Goal: Task Accomplishment & Management: Manage account settings

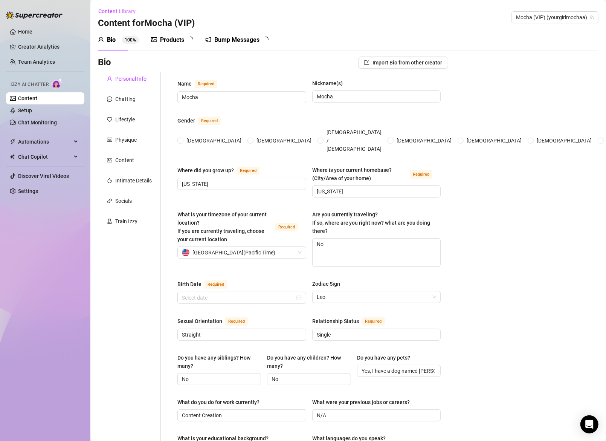
radio input "true"
type input "[DATE]"
click at [32, 109] on link "Setup" at bounding box center [25, 110] width 14 height 6
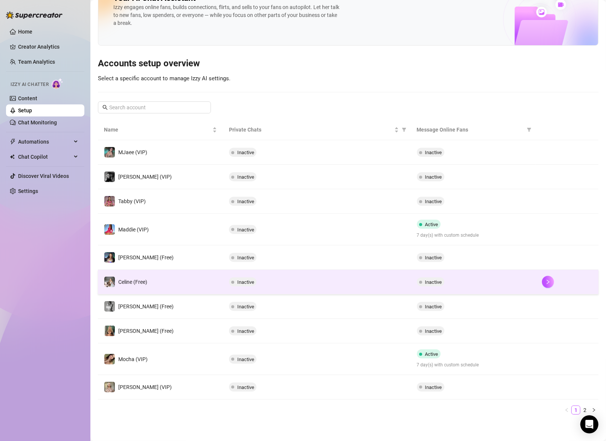
scroll to position [25, 0]
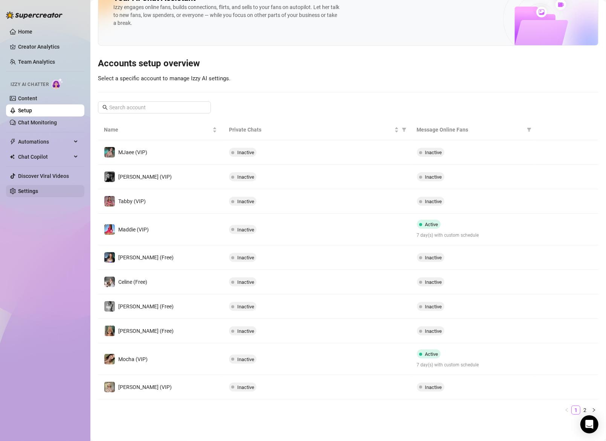
click at [30, 190] on link "Settings" at bounding box center [28, 191] width 20 height 6
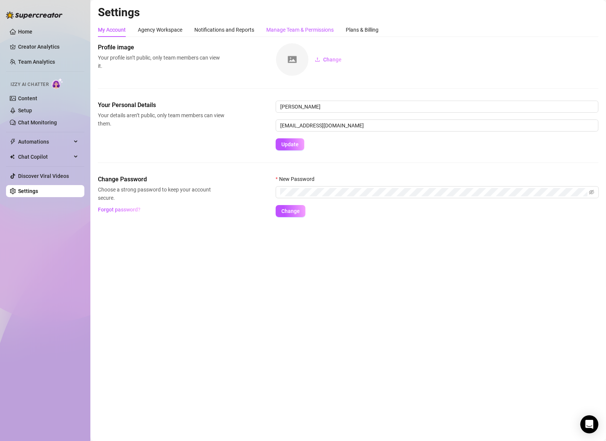
click at [296, 30] on div "Manage Team & Permissions" at bounding box center [299, 30] width 67 height 8
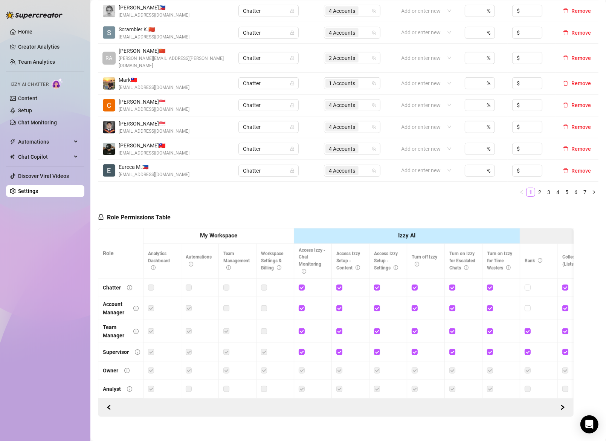
scroll to position [239, 0]
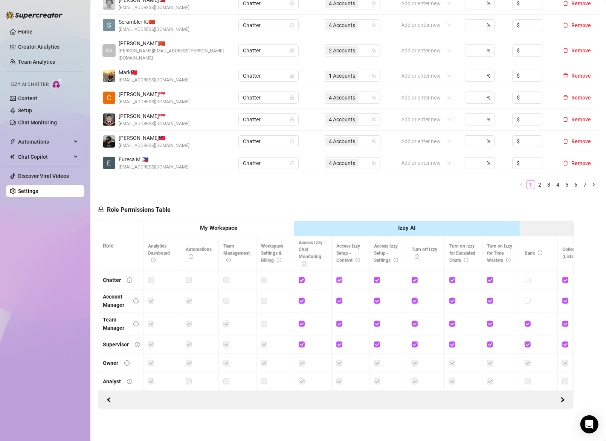
click at [340, 277] on input "checkbox" at bounding box center [338, 279] width 5 height 5
checkbox input "false"
click at [303, 277] on input "checkbox" at bounding box center [301, 279] width 5 height 5
checkbox input "false"
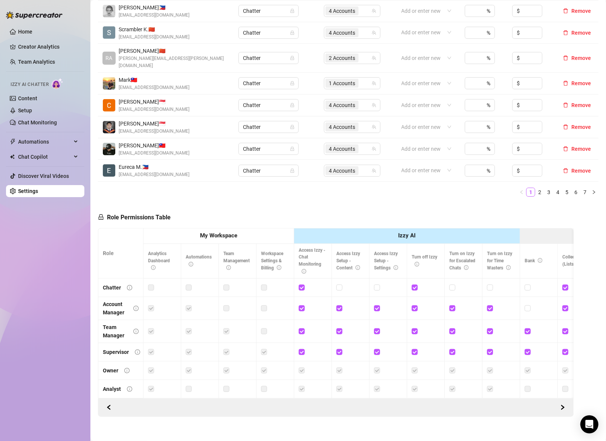
scroll to position [239, 0]
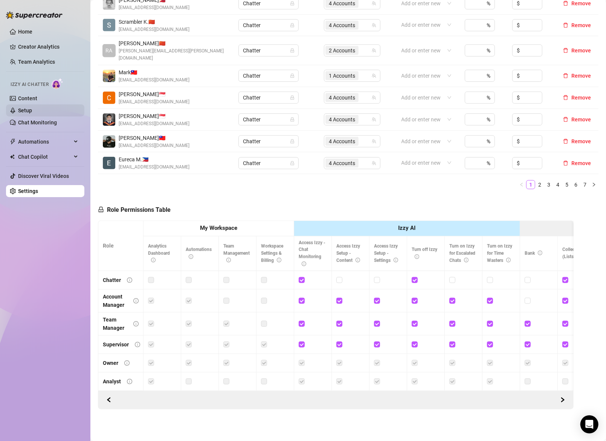
drag, startPoint x: 39, startPoint y: 47, endPoint x: 84, endPoint y: 107, distance: 75.6
click at [39, 47] on link "Creator Analytics" at bounding box center [48, 47] width 60 height 12
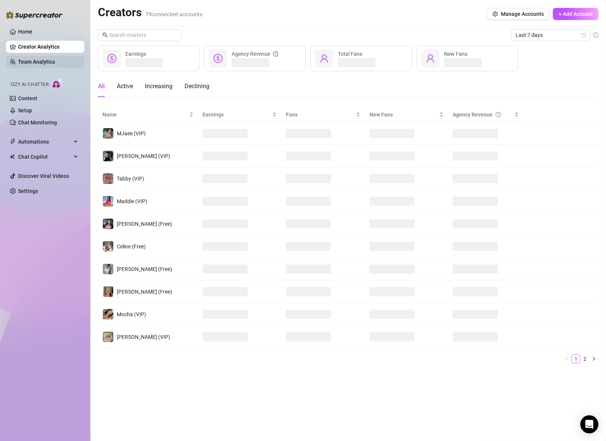
click at [27, 59] on link "Team Analytics" at bounding box center [36, 62] width 37 height 6
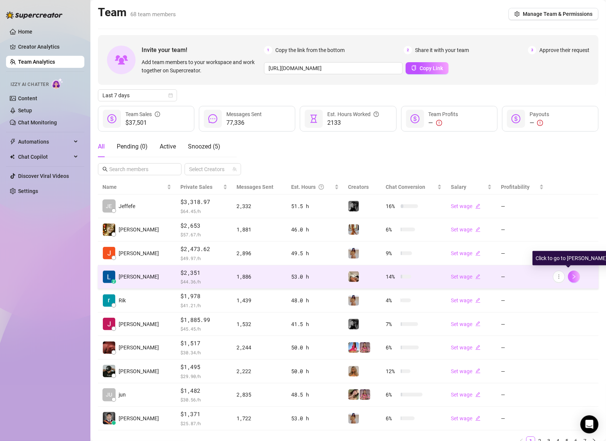
click at [572, 278] on button "button" at bounding box center [574, 276] width 12 height 12
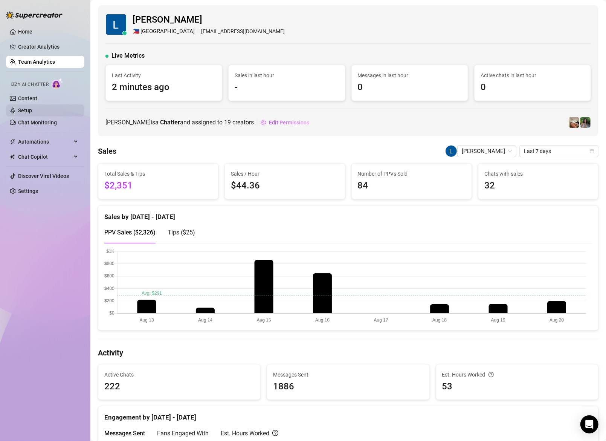
click at [28, 109] on link "Setup" at bounding box center [25, 110] width 14 height 6
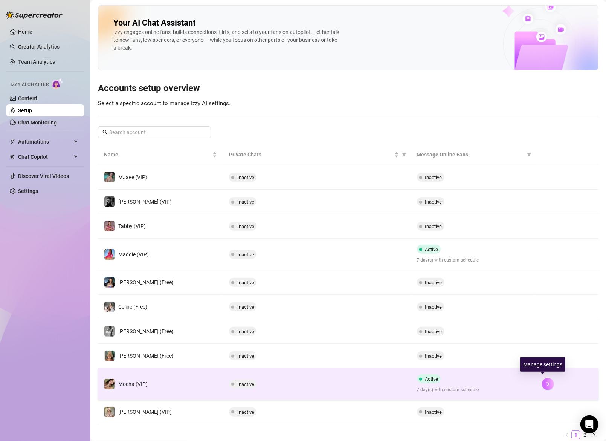
click at [545, 381] on icon "right" at bounding box center [547, 383] width 5 height 5
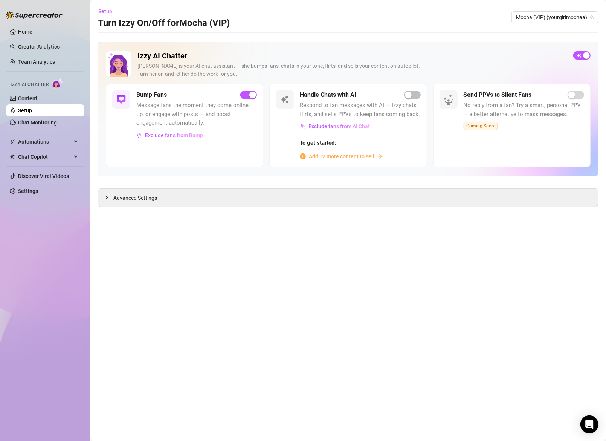
click at [340, 155] on span "Add 12 more content to sell" at bounding box center [342, 156] width 66 height 8
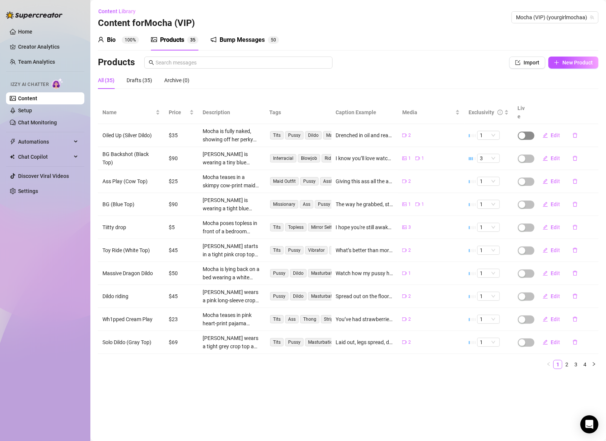
click at [529, 131] on span "button" at bounding box center [526, 135] width 17 height 8
click at [578, 110] on span "OK" at bounding box center [577, 109] width 7 height 6
click at [529, 154] on span "button" at bounding box center [526, 158] width 17 height 8
click at [578, 134] on span "OK" at bounding box center [577, 132] width 7 height 6
click at [492, 131] on span "1" at bounding box center [488, 135] width 17 height 8
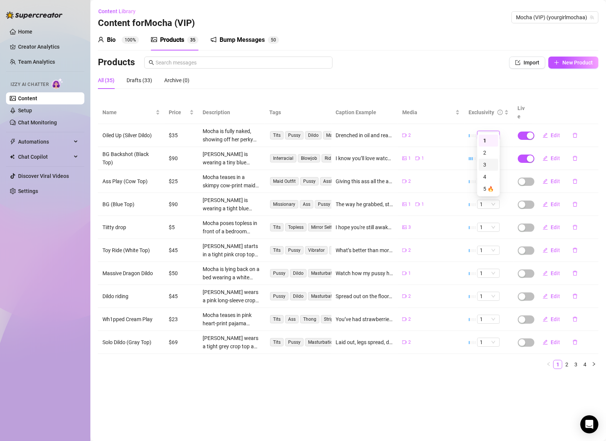
click at [488, 165] on div "3" at bounding box center [488, 164] width 11 height 8
click at [491, 131] on span "1" at bounding box center [488, 135] width 17 height 8
click at [485, 151] on div "2" at bounding box center [488, 152] width 11 height 8
click at [530, 177] on span "button" at bounding box center [526, 181] width 17 height 8
drag, startPoint x: 576, startPoint y: 155, endPoint x: 576, endPoint y: 161, distance: 6.0
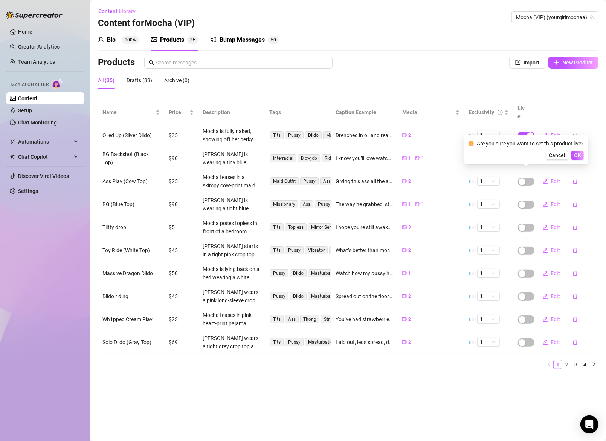
click at [576, 157] on span "OK" at bounding box center [577, 155] width 7 height 6
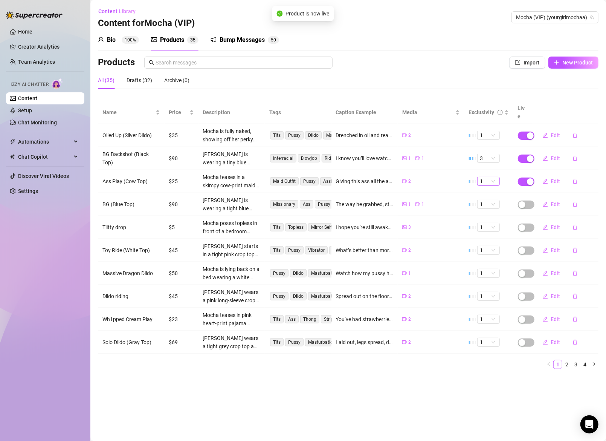
click at [489, 177] on span "1" at bounding box center [488, 181] width 17 height 8
click at [484, 197] on div "2" at bounding box center [488, 198] width 11 height 8
click at [550, 175] on button "Edit" at bounding box center [552, 181] width 30 height 12
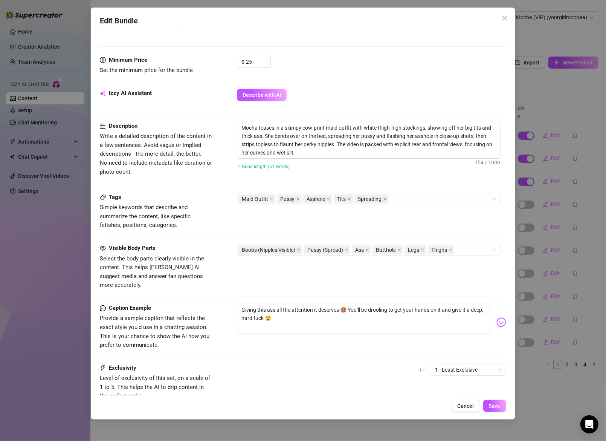
scroll to position [274, 0]
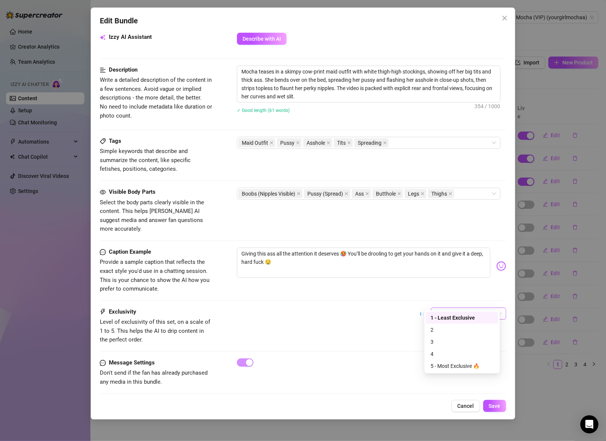
click at [454, 308] on span "1 - Least Exclusive" at bounding box center [468, 313] width 66 height 11
click at [445, 328] on div "2" at bounding box center [461, 329] width 63 height 8
click at [498, 405] on span "Save" at bounding box center [495, 405] width 12 height 6
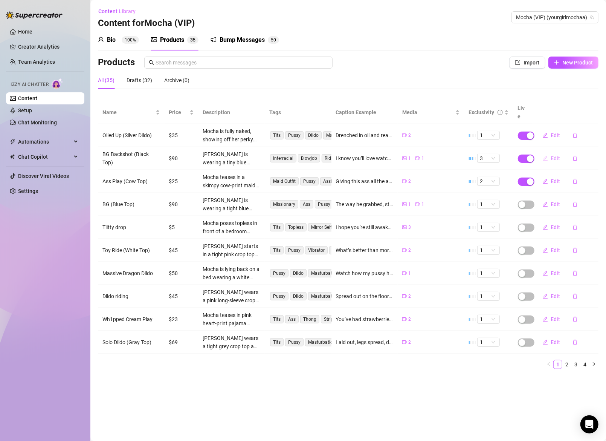
click at [552, 155] on span "Edit" at bounding box center [555, 158] width 9 height 6
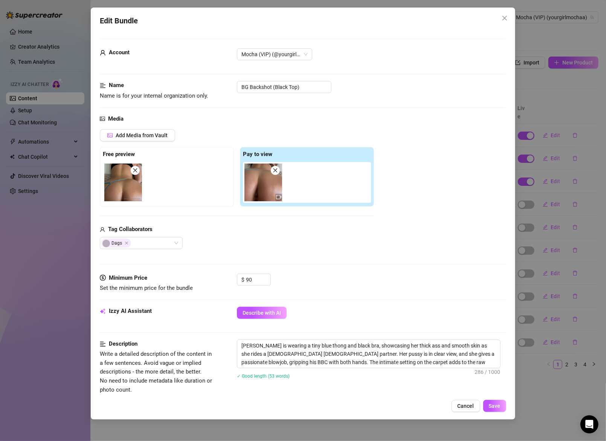
scroll to position [272, 0]
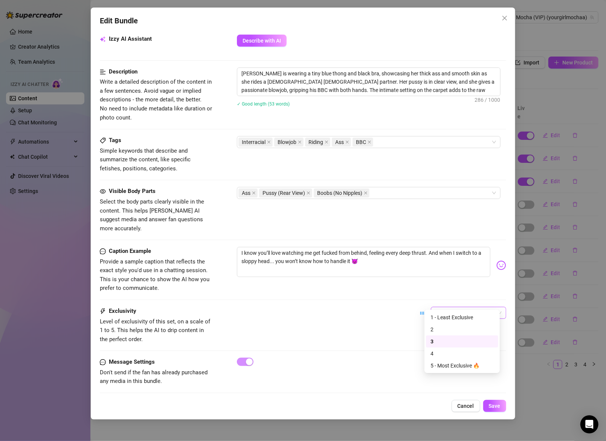
click at [441, 307] on span "3" at bounding box center [468, 312] width 66 height 11
click at [445, 367] on div "5 - Most Exclusive 🔥" at bounding box center [461, 365] width 63 height 8
click at [488, 405] on button "Save" at bounding box center [494, 405] width 23 height 12
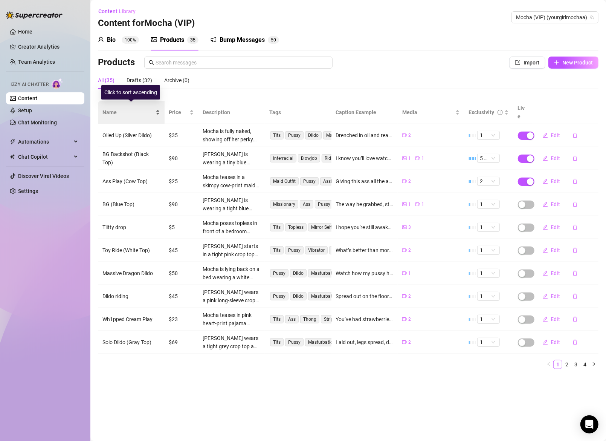
click at [110, 108] on span "Name" at bounding box center [128, 112] width 52 height 8
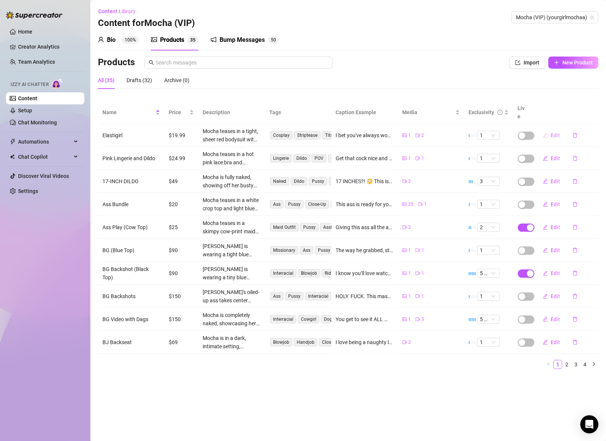
click at [556, 132] on span "Edit" at bounding box center [555, 135] width 9 height 6
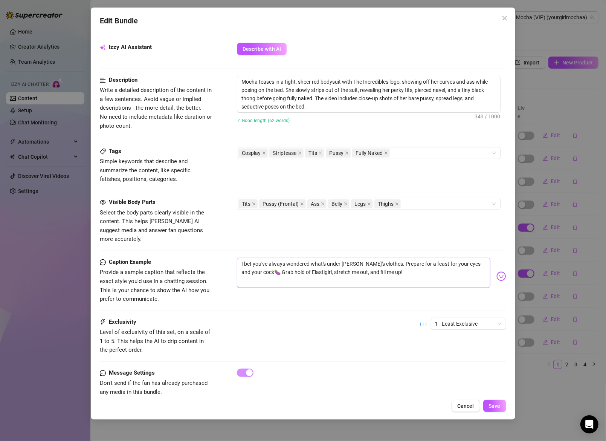
scroll to position [274, 0]
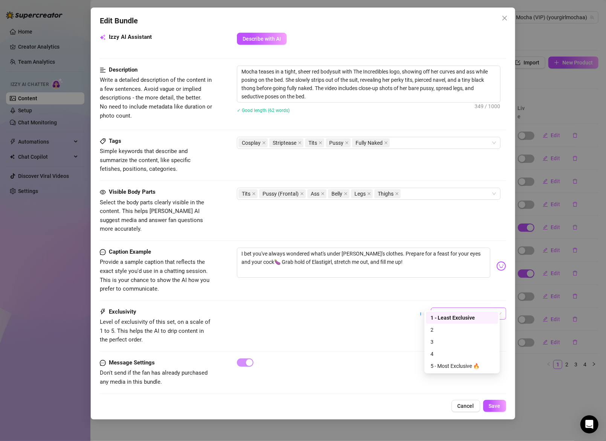
click at [462, 308] on span "1 - Least Exclusive" at bounding box center [468, 313] width 66 height 11
click at [440, 332] on div "2" at bounding box center [461, 329] width 63 height 8
click at [498, 404] on span "Save" at bounding box center [495, 405] width 12 height 6
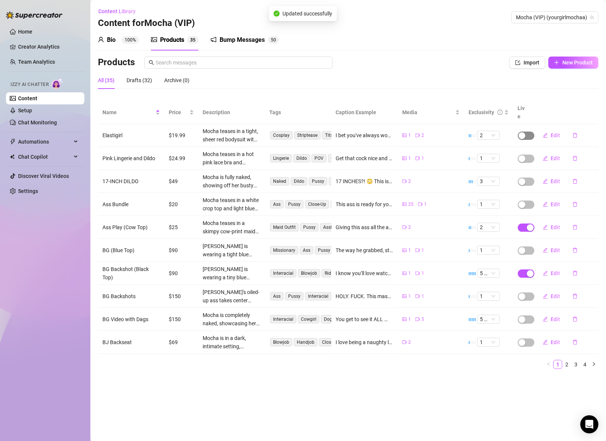
click at [528, 131] on span "button" at bounding box center [526, 135] width 17 height 8
click at [575, 112] on span "OK" at bounding box center [577, 109] width 7 height 6
click at [558, 155] on span "Edit" at bounding box center [555, 158] width 9 height 6
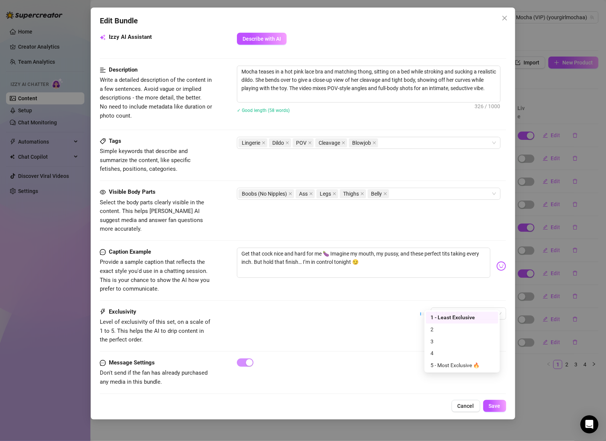
drag, startPoint x: 452, startPoint y: 305, endPoint x: 454, endPoint y: 309, distance: 4.1
click at [454, 308] on div "1 - Least Exclusive" at bounding box center [468, 313] width 75 height 12
click at [454, 333] on div "2" at bounding box center [461, 329] width 63 height 8
click at [491, 410] on button "Save" at bounding box center [494, 405] width 23 height 12
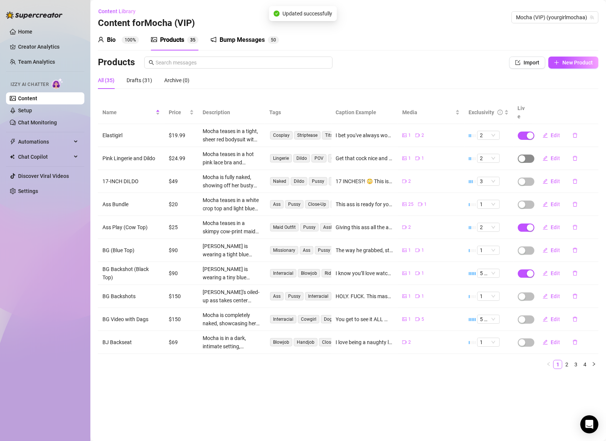
click at [529, 154] on span "button" at bounding box center [526, 158] width 17 height 8
click at [576, 132] on span "OK" at bounding box center [577, 132] width 7 height 6
click at [527, 177] on span "button" at bounding box center [526, 181] width 17 height 8
click at [576, 154] on span "OK" at bounding box center [577, 155] width 7 height 6
click at [553, 201] on span "Edit" at bounding box center [555, 204] width 9 height 6
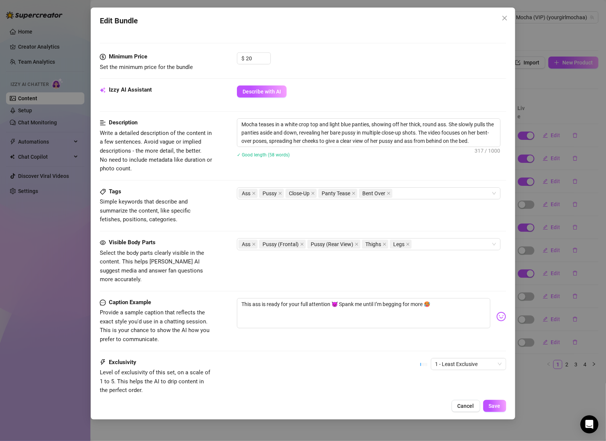
scroll to position [361, 0]
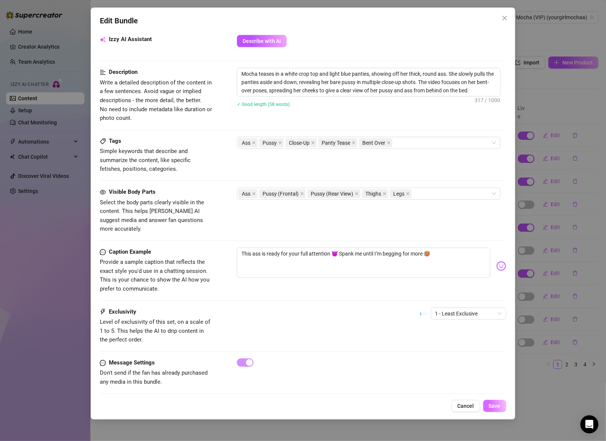
click at [491, 407] on span "Save" at bounding box center [495, 405] width 12 height 6
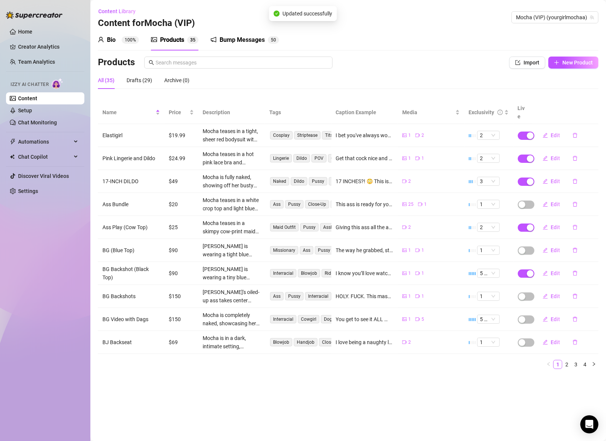
click at [532, 196] on td "Edit" at bounding box center [565, 204] width 67 height 23
click at [529, 200] on span "button" at bounding box center [526, 204] width 17 height 8
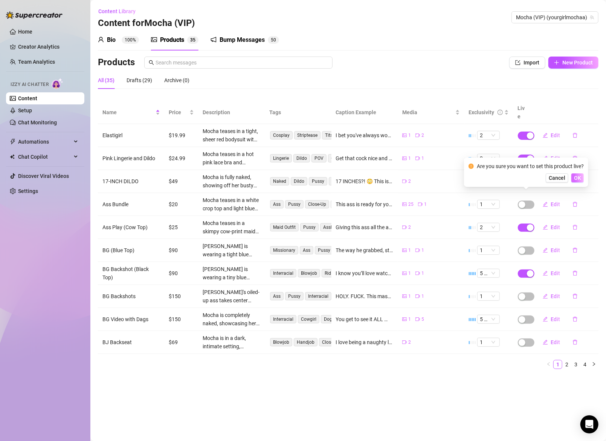
click at [573, 177] on button "OK" at bounding box center [577, 177] width 12 height 9
click at [551, 132] on span "Edit" at bounding box center [555, 135] width 9 height 6
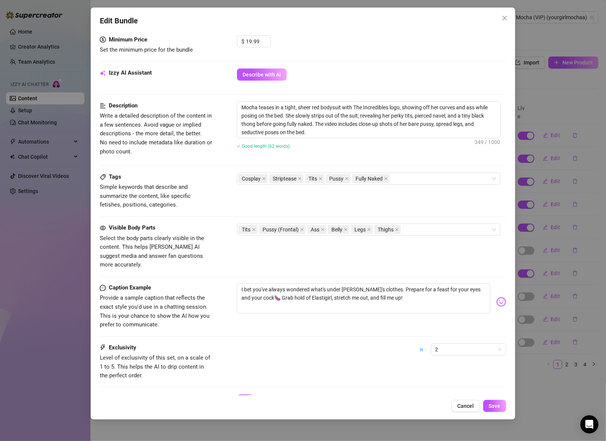
scroll to position [251, 0]
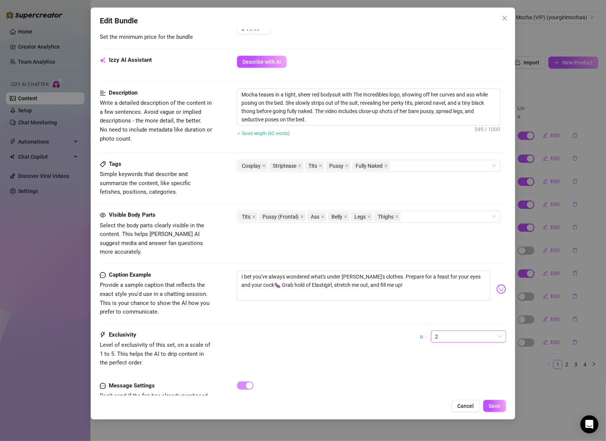
click at [451, 331] on span "2" at bounding box center [468, 336] width 66 height 11
click at [446, 341] on div "1 - Least Exclusive" at bounding box center [461, 340] width 63 height 8
click at [489, 407] on span "Save" at bounding box center [495, 405] width 12 height 6
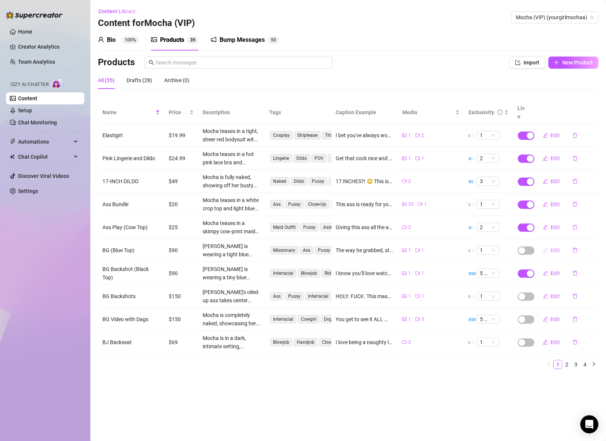
click at [553, 247] on span "Edit" at bounding box center [555, 250] width 9 height 6
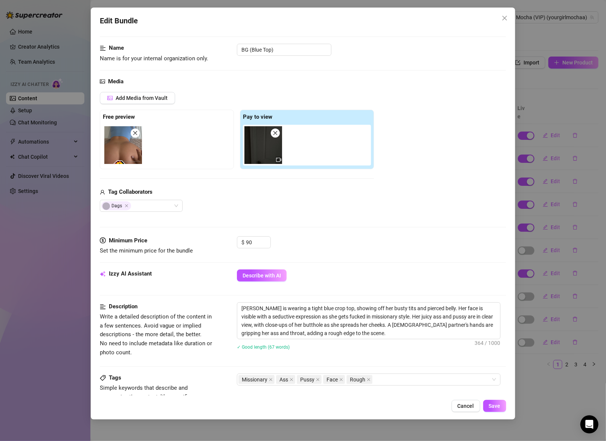
scroll to position [274, 0]
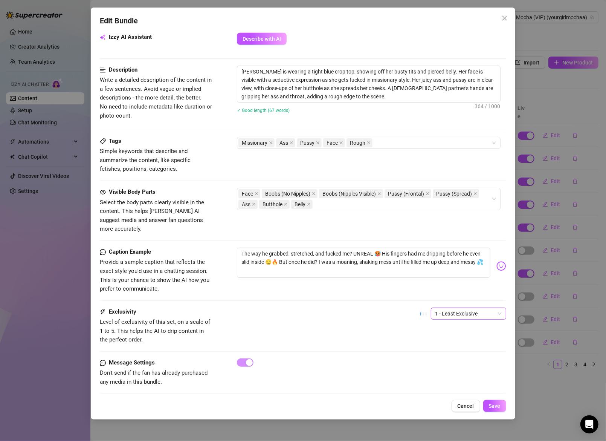
click at [462, 308] on span "1 - Least Exclusive" at bounding box center [468, 313] width 66 height 11
click at [453, 365] on div "5 - Most Exclusive 🔥" at bounding box center [461, 365] width 63 height 8
click at [492, 407] on span "Save" at bounding box center [495, 405] width 12 height 6
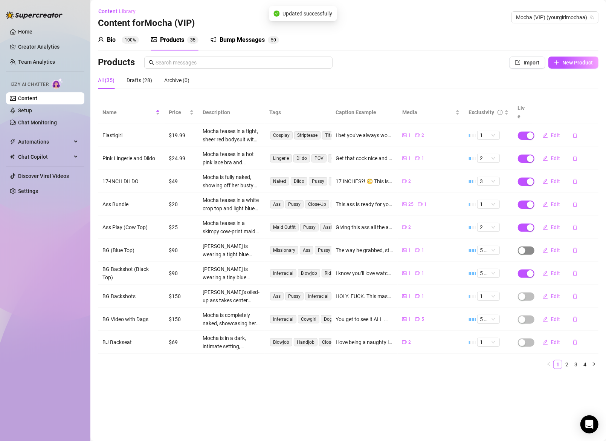
click at [531, 246] on span "button" at bounding box center [526, 250] width 17 height 8
click at [581, 224] on button "OK" at bounding box center [577, 223] width 12 height 9
click at [552, 247] on span "Edit" at bounding box center [555, 250] width 9 height 6
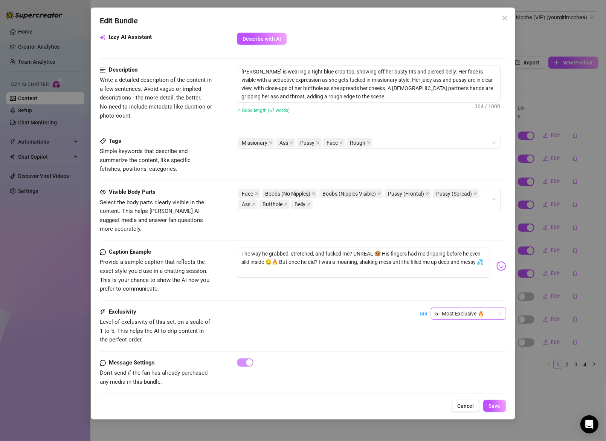
click at [454, 308] on span "5 - Most Exclusive 🔥" at bounding box center [468, 313] width 66 height 11
drag, startPoint x: 446, startPoint y: 353, endPoint x: 451, endPoint y: 364, distance: 11.8
click at [446, 354] on div "4" at bounding box center [461, 353] width 63 height 8
click at [497, 405] on span "Save" at bounding box center [495, 405] width 12 height 6
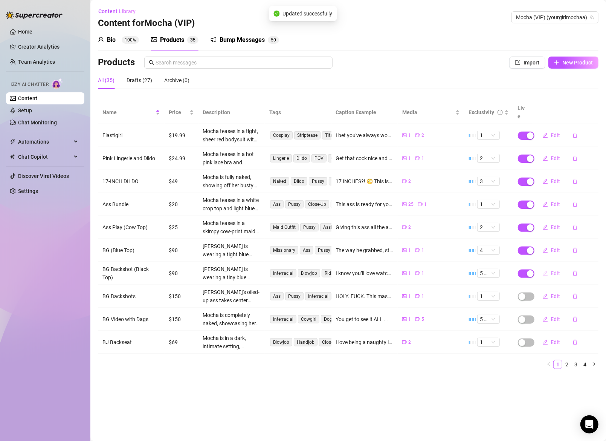
click at [551, 270] on span "Edit" at bounding box center [555, 273] width 9 height 6
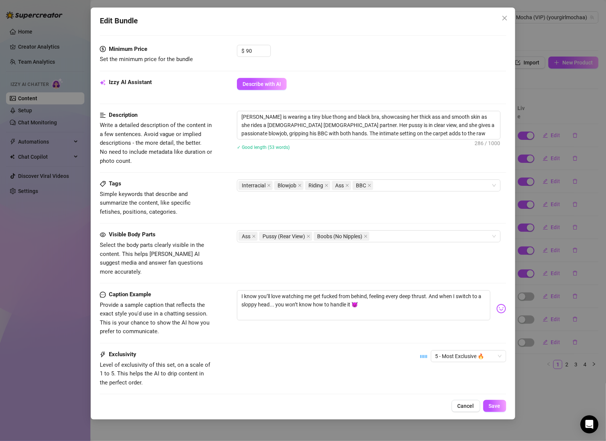
scroll to position [272, 0]
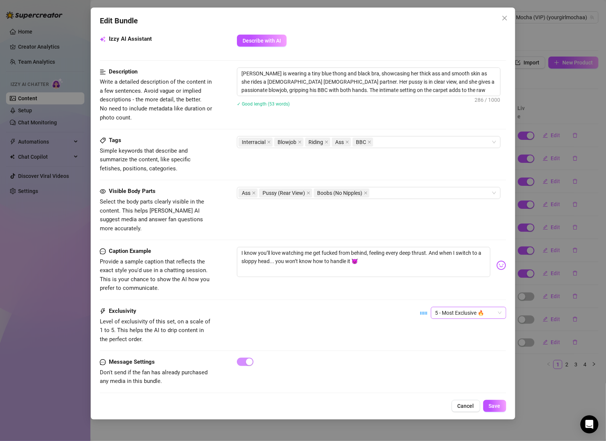
click at [451, 307] on span "5 - Most Exclusive 🔥" at bounding box center [468, 312] width 66 height 11
click at [457, 354] on div "4" at bounding box center [461, 353] width 63 height 8
click at [488, 401] on button "Save" at bounding box center [494, 405] width 23 height 12
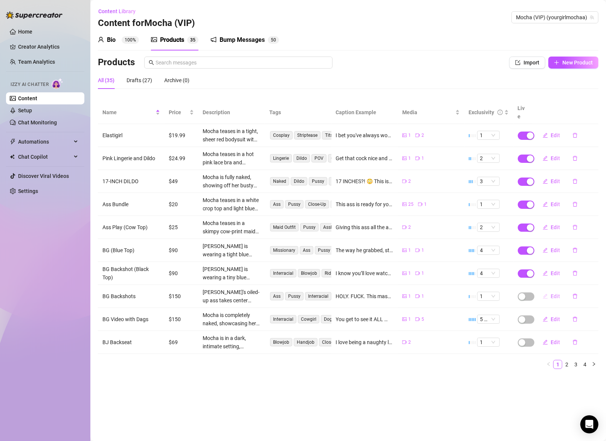
click at [554, 293] on span "Edit" at bounding box center [555, 296] width 9 height 6
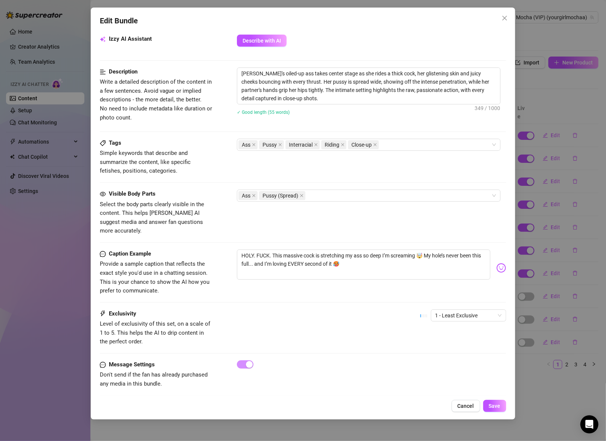
scroll to position [274, 0]
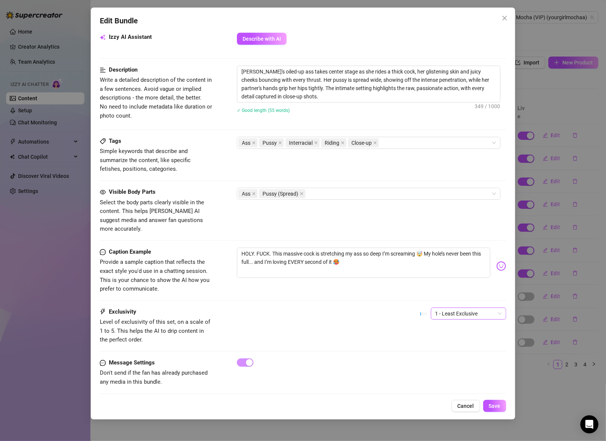
click at [459, 308] on span "1 - Least Exclusive" at bounding box center [468, 313] width 66 height 11
click at [455, 367] on div "5 - Most Exclusive 🔥" at bounding box center [461, 365] width 63 height 8
click at [491, 403] on span "Save" at bounding box center [495, 405] width 12 height 6
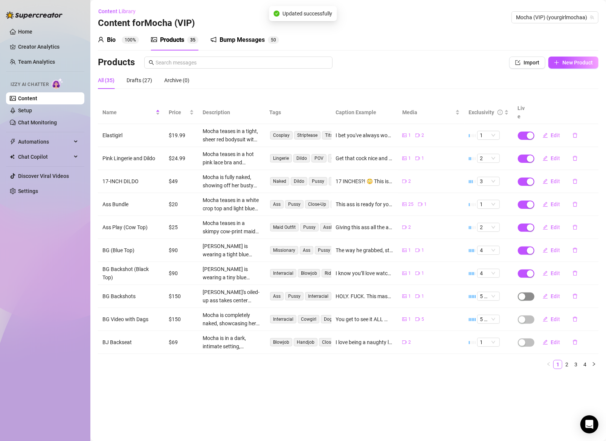
click at [527, 292] on span "button" at bounding box center [526, 296] width 17 height 8
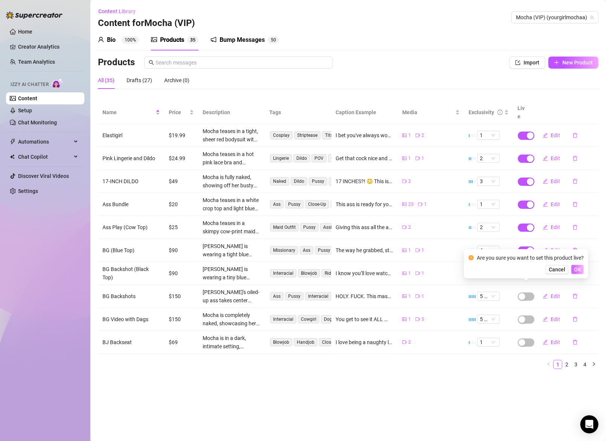
click at [576, 270] on span "OK" at bounding box center [577, 269] width 7 height 6
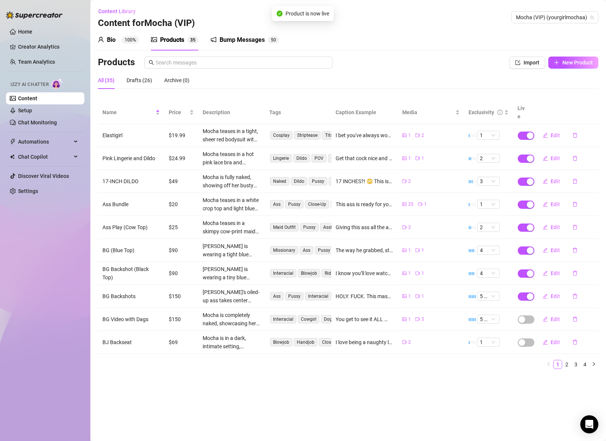
click at [527, 315] on span "button" at bounding box center [526, 319] width 17 height 8
click at [554, 316] on span "Edit" at bounding box center [555, 319] width 9 height 6
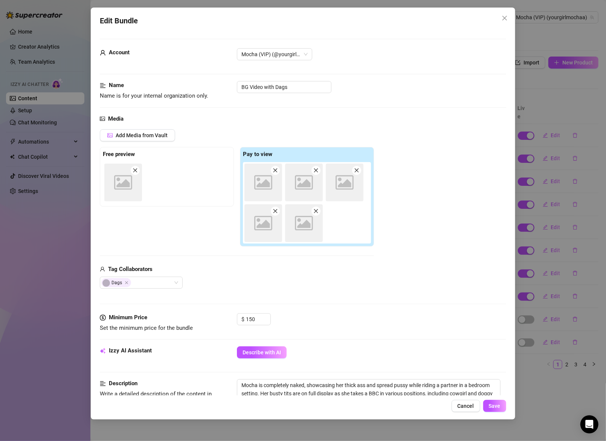
drag, startPoint x: 476, startPoint y: 404, endPoint x: 501, endPoint y: 384, distance: 31.6
click at [476, 404] on button "Cancel" at bounding box center [465, 405] width 29 height 12
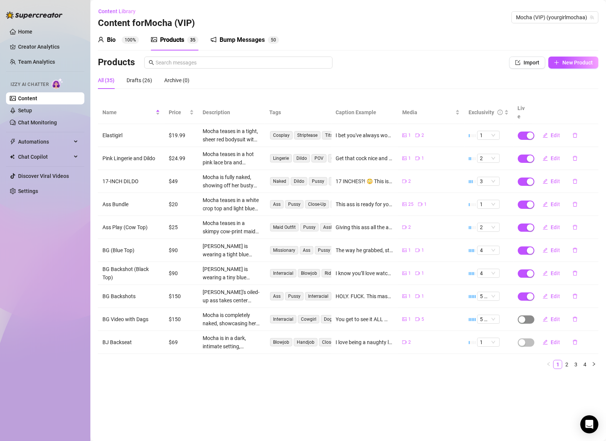
click at [527, 315] on span "button" at bounding box center [526, 319] width 17 height 8
drag, startPoint x: 576, startPoint y: 293, endPoint x: 575, endPoint y: 298, distance: 6.0
click at [576, 293] on span "OK" at bounding box center [577, 292] width 7 height 6
click at [547, 336] on button "Edit" at bounding box center [552, 342] width 30 height 12
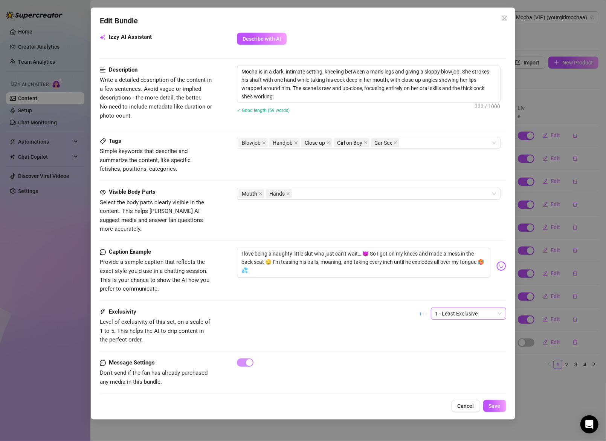
click at [460, 308] on span "1 - Least Exclusive" at bounding box center [468, 313] width 66 height 11
drag, startPoint x: 456, startPoint y: 358, endPoint x: 459, endPoint y: 361, distance: 4.8
click at [456, 358] on div "4" at bounding box center [462, 354] width 72 height 12
click at [497, 407] on span "Save" at bounding box center [495, 405] width 12 height 6
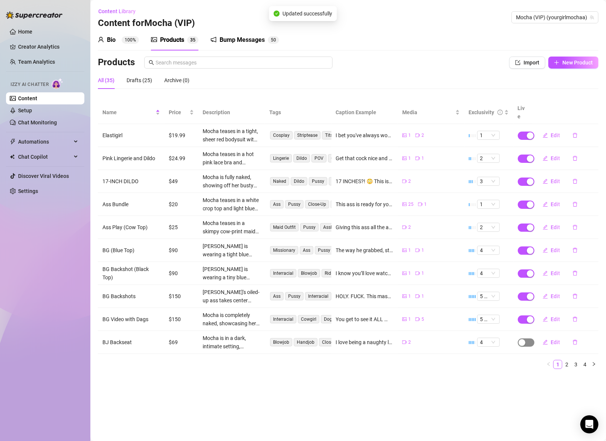
click at [526, 338] on span "button" at bounding box center [526, 342] width 17 height 8
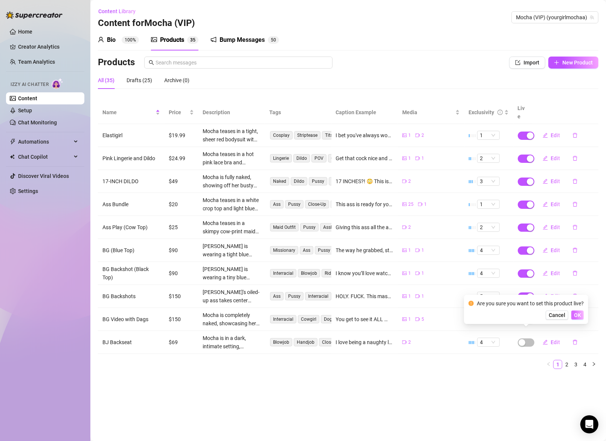
click at [577, 314] on span "OK" at bounding box center [577, 315] width 7 height 6
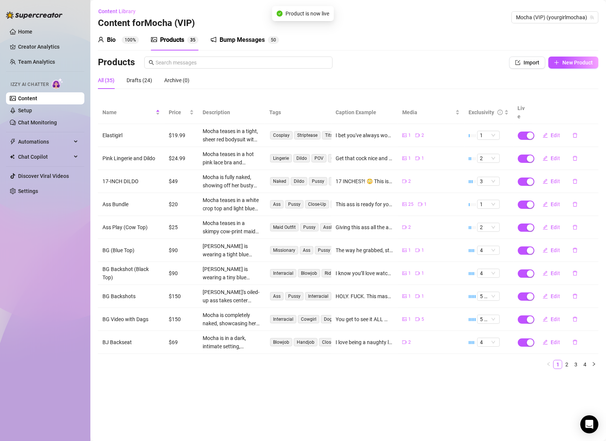
drag, startPoint x: 567, startPoint y: 355, endPoint x: 466, endPoint y: 345, distance: 101.4
click at [567, 360] on link "2" at bounding box center [567, 364] width 8 height 8
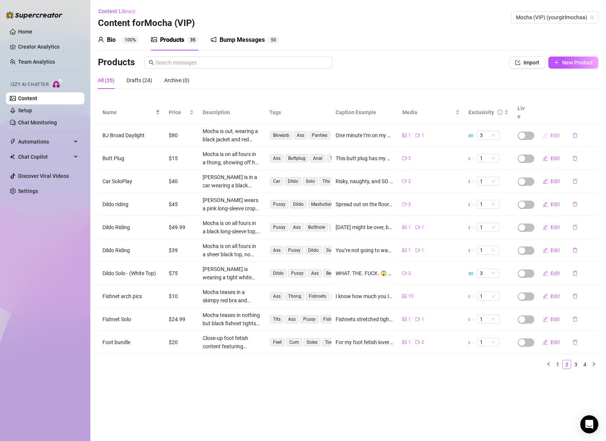
click at [555, 132] on span "Edit" at bounding box center [555, 135] width 9 height 6
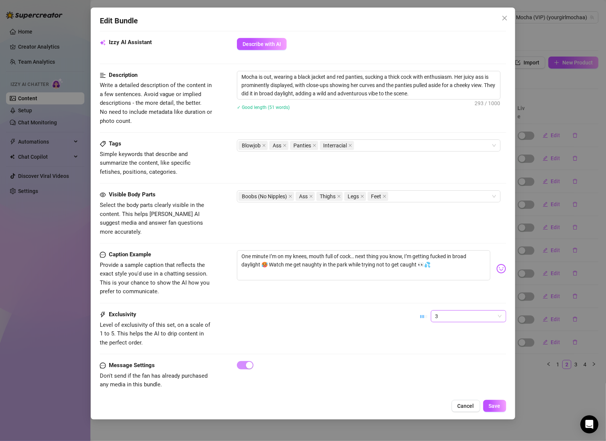
scroll to position [272, 0]
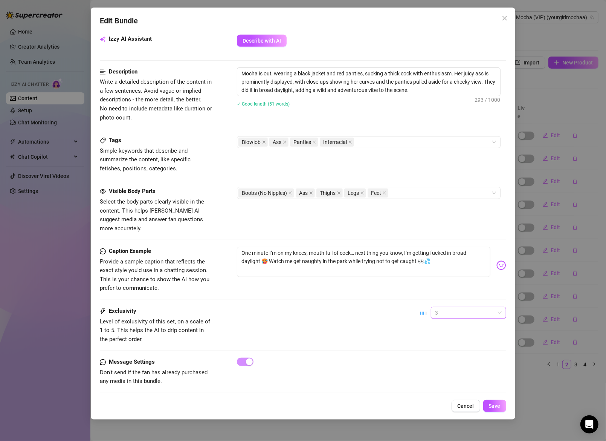
click at [456, 307] on span "3" at bounding box center [468, 312] width 66 height 11
click at [436, 352] on div "4" at bounding box center [461, 353] width 63 height 8
click at [488, 407] on button "Save" at bounding box center [494, 405] width 23 height 12
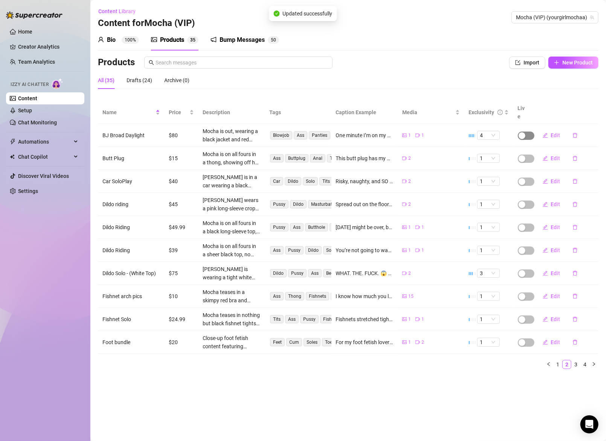
click at [528, 131] on span "button" at bounding box center [526, 135] width 17 height 8
click at [576, 111] on span "OK" at bounding box center [577, 109] width 7 height 6
click at [531, 154] on span "button" at bounding box center [526, 158] width 17 height 8
drag, startPoint x: 579, startPoint y: 130, endPoint x: 575, endPoint y: 136, distance: 7.4
click at [579, 130] on span "OK" at bounding box center [577, 132] width 7 height 6
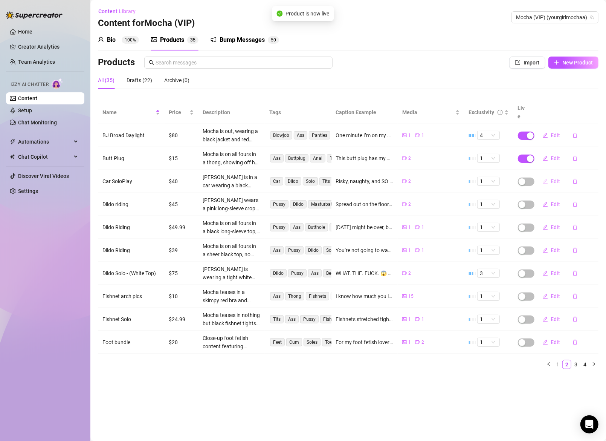
click at [552, 178] on span "Edit" at bounding box center [555, 181] width 9 height 6
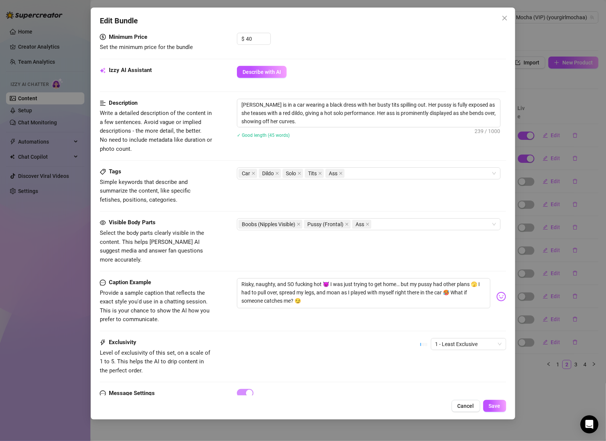
scroll to position [251, 0]
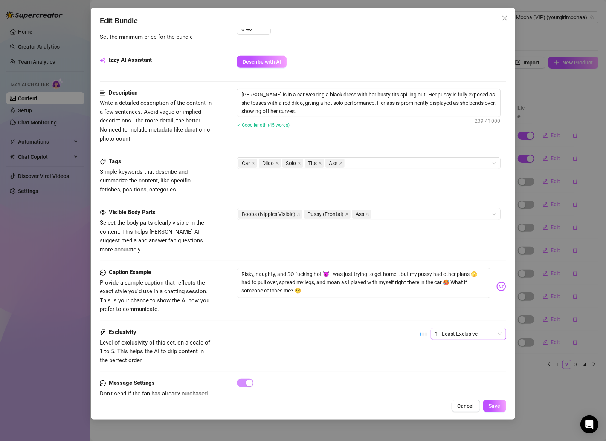
click at [459, 328] on span "1 - Least Exclusive" at bounding box center [468, 333] width 66 height 11
click at [460, 363] on div "3" at bounding box center [461, 362] width 63 height 8
click at [491, 405] on span "Save" at bounding box center [495, 405] width 12 height 6
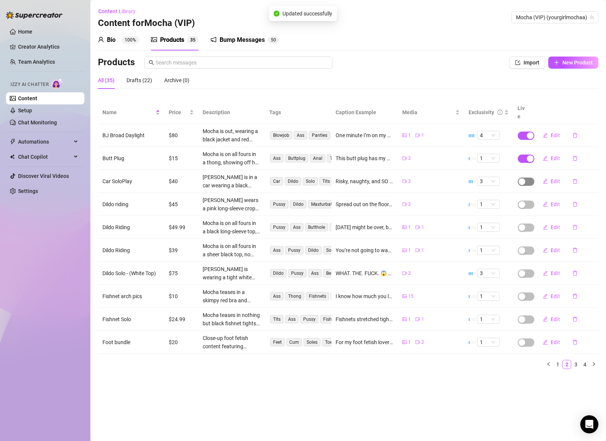
click at [527, 177] on span "button" at bounding box center [526, 181] width 17 height 8
click at [578, 156] on span "OK" at bounding box center [577, 155] width 7 height 6
click at [559, 201] on span "Edit" at bounding box center [555, 204] width 9 height 6
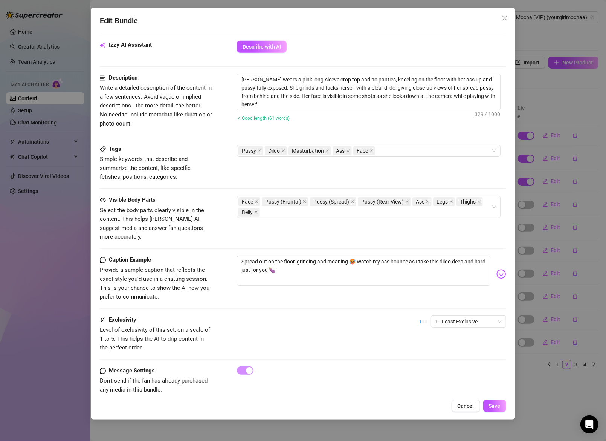
scroll to position [274, 0]
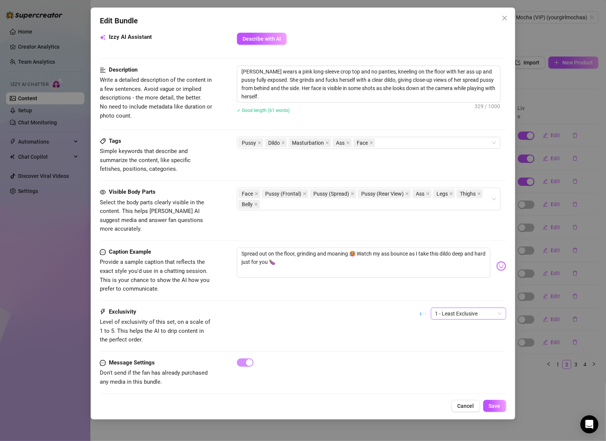
click at [461, 308] on span "1 - Least Exclusive" at bounding box center [468, 313] width 66 height 11
click at [447, 343] on div "3" at bounding box center [461, 341] width 63 height 8
click at [497, 404] on span "Save" at bounding box center [495, 405] width 12 height 6
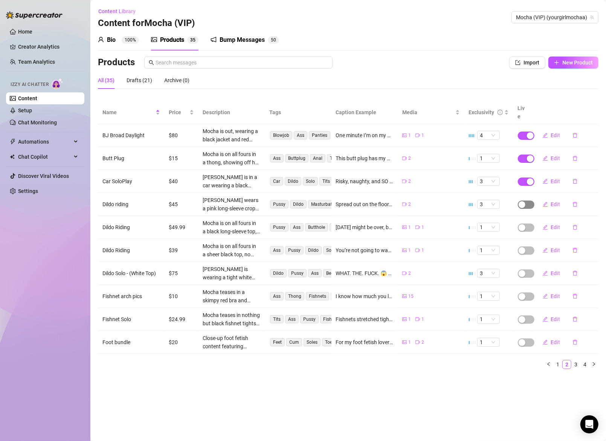
click at [529, 200] on span "button" at bounding box center [526, 204] width 17 height 8
click at [573, 176] on button "OK" at bounding box center [577, 177] width 12 height 9
click at [528, 223] on span "button" at bounding box center [526, 227] width 17 height 8
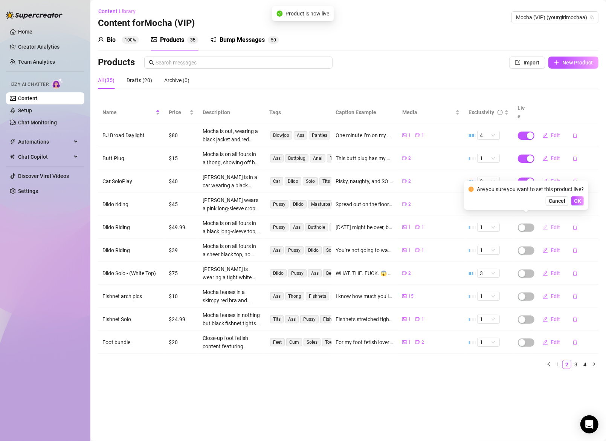
click at [555, 224] on span "Edit" at bounding box center [555, 227] width 9 height 6
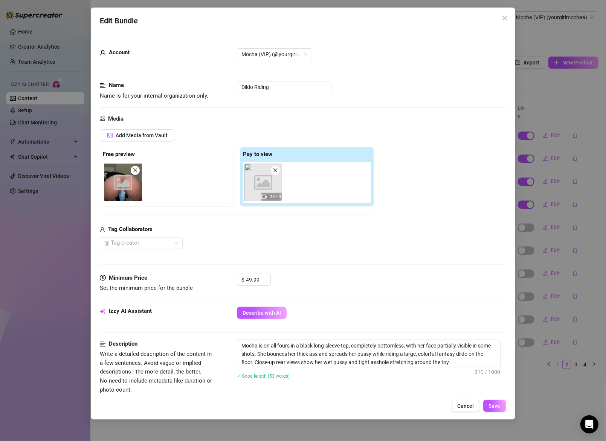
scroll to position [272, 0]
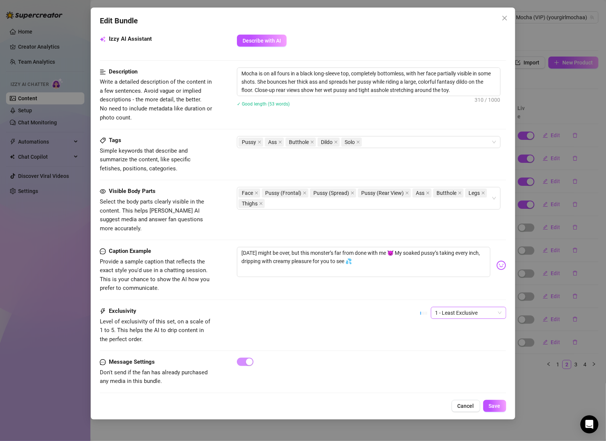
click at [449, 307] on span "1 - Least Exclusive" at bounding box center [468, 312] width 66 height 11
click at [447, 343] on div "3" at bounding box center [461, 341] width 63 height 8
click at [494, 408] on span "Save" at bounding box center [495, 405] width 12 height 6
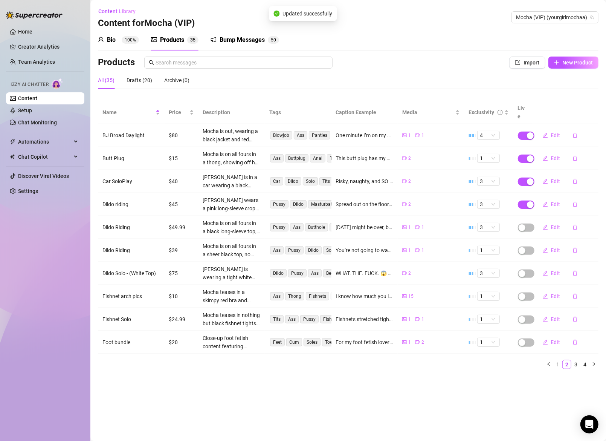
click at [532, 218] on td "Edit" at bounding box center [565, 227] width 67 height 23
click at [528, 223] on span "button" at bounding box center [526, 227] width 17 height 8
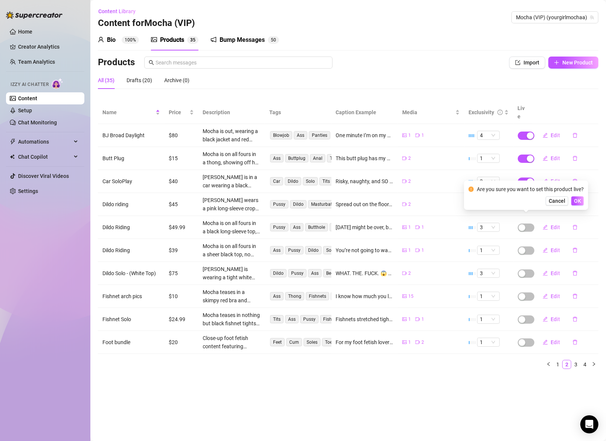
drag, startPoint x: 578, startPoint y: 203, endPoint x: 575, endPoint y: 206, distance: 4.5
click at [578, 203] on span "OK" at bounding box center [577, 201] width 7 height 6
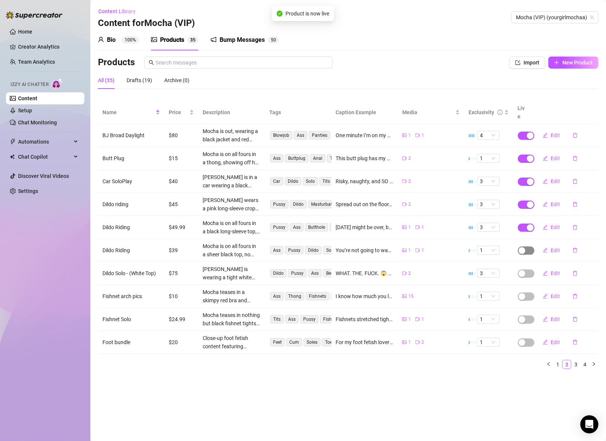
click at [529, 246] on span "button" at bounding box center [526, 250] width 17 height 8
click at [552, 247] on span "Edit" at bounding box center [555, 250] width 9 height 6
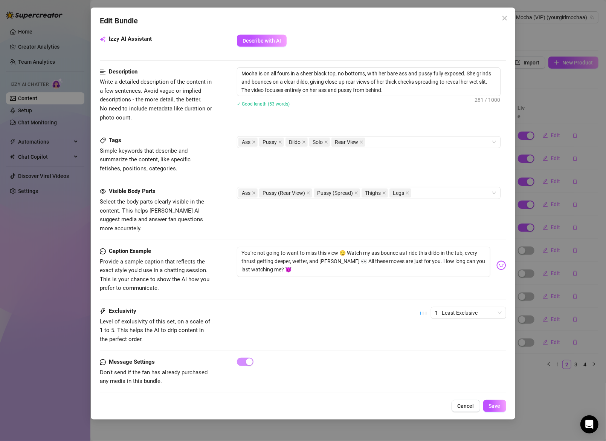
drag, startPoint x: 452, startPoint y: 303, endPoint x: 452, endPoint y: 308, distance: 5.3
click at [452, 307] on span "1 - Least Exclusive" at bounding box center [468, 312] width 66 height 11
drag, startPoint x: 455, startPoint y: 334, endPoint x: 462, endPoint y: 349, distance: 15.8
click at [457, 337] on div "1 - Least Exclusive 2 3 4 5 - Most Exclusive 🔥" at bounding box center [462, 341] width 72 height 60
click at [435, 329] on div "2" at bounding box center [461, 329] width 63 height 8
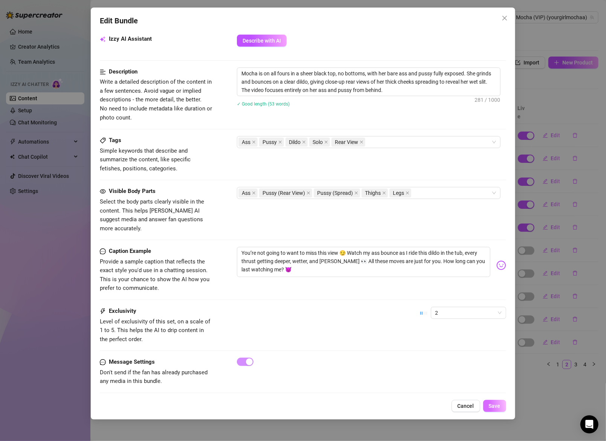
click at [492, 407] on span "Save" at bounding box center [495, 405] width 12 height 6
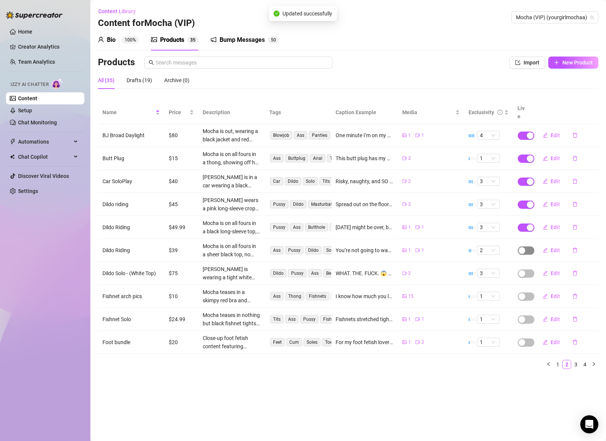
click at [529, 246] on span "button" at bounding box center [526, 250] width 17 height 8
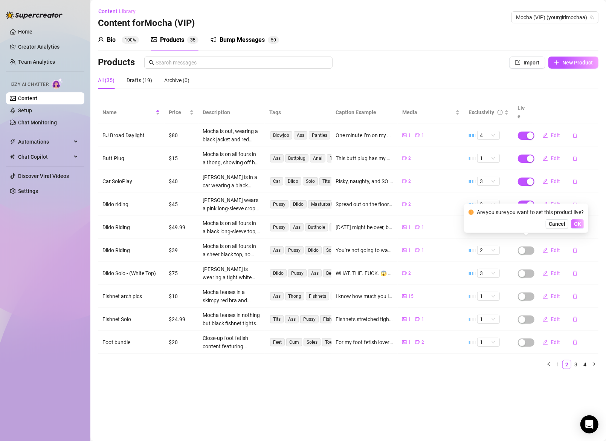
click at [574, 225] on span "OK" at bounding box center [577, 224] width 7 height 6
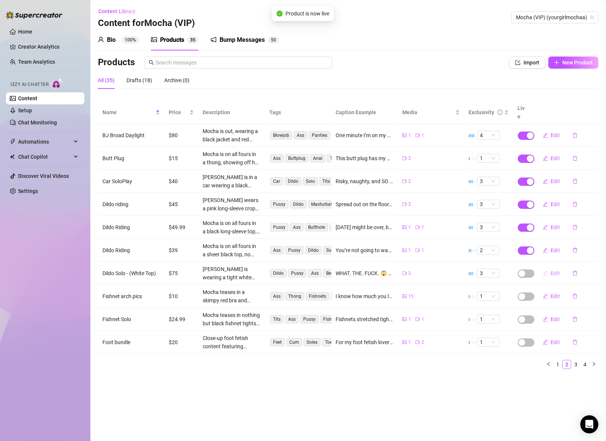
click at [552, 270] on span "Edit" at bounding box center [555, 273] width 9 height 6
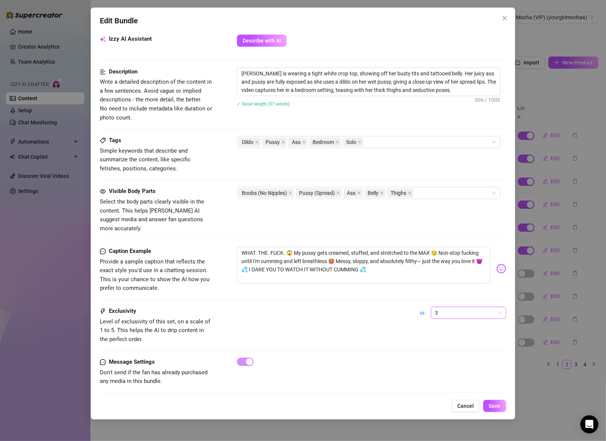
click at [456, 307] on span "3" at bounding box center [468, 312] width 66 height 11
click at [441, 351] on div "4" at bounding box center [461, 353] width 63 height 8
click at [491, 407] on span "Save" at bounding box center [495, 405] width 12 height 6
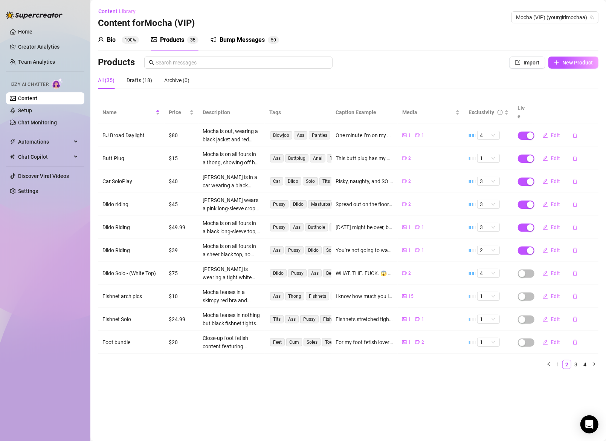
click at [528, 269] on td at bounding box center [522, 273] width 19 height 23
click at [531, 269] on span "button" at bounding box center [526, 273] width 17 height 8
click at [577, 251] on div "Are you sure you want to set this product live? Cancel OK" at bounding box center [526, 240] width 124 height 29
click at [576, 248] on span "OK" at bounding box center [577, 246] width 7 height 6
click at [529, 292] on span "button" at bounding box center [526, 296] width 17 height 8
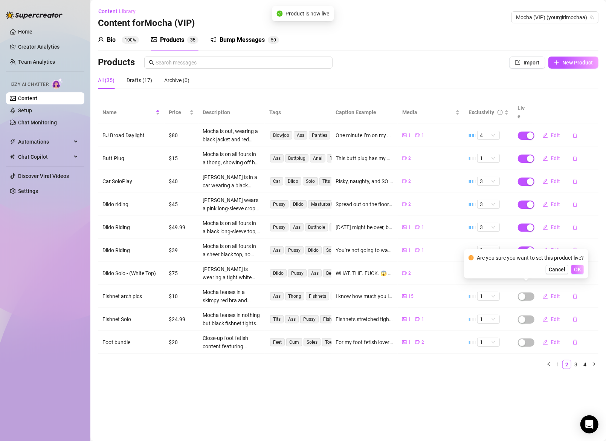
click at [579, 268] on span "OK" at bounding box center [577, 269] width 7 height 6
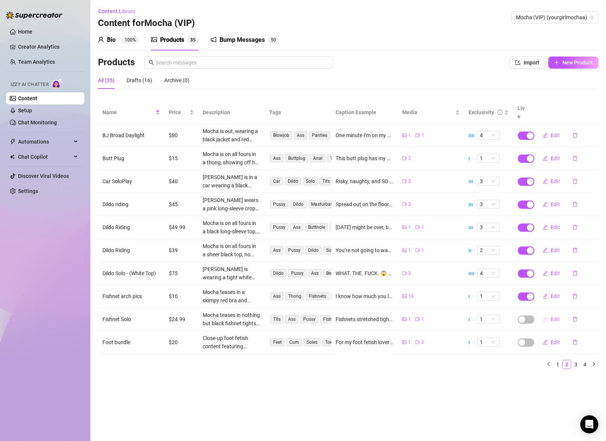
click at [555, 316] on span "Edit" at bounding box center [555, 319] width 9 height 6
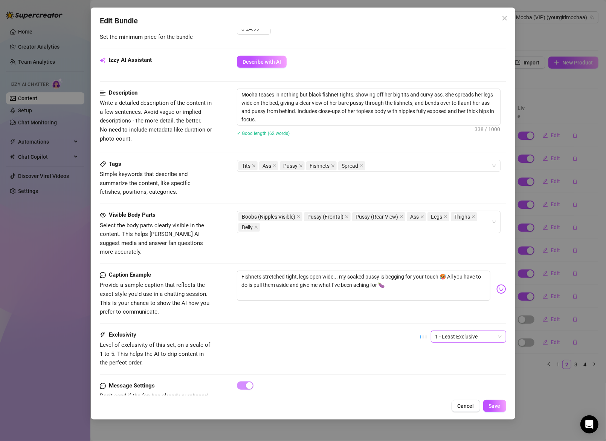
scroll to position [251, 0]
drag, startPoint x: 457, startPoint y: 325, endPoint x: 460, endPoint y: 331, distance: 5.7
click at [458, 331] on span "1 - Least Exclusive" at bounding box center [468, 336] width 66 height 11
click at [459, 353] on div "2" at bounding box center [461, 352] width 63 height 8
click at [489, 404] on button "Save" at bounding box center [494, 405] width 23 height 12
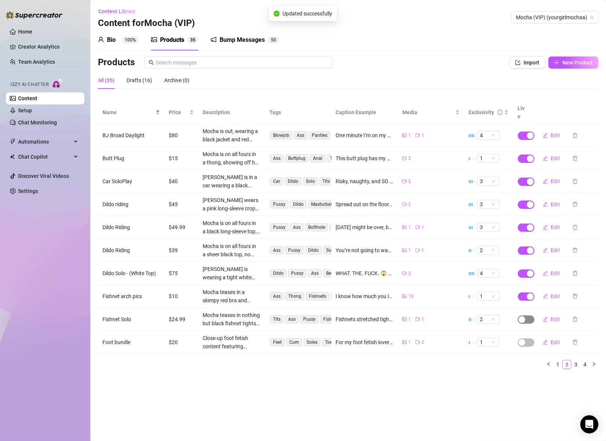
click at [526, 315] on span "button" at bounding box center [526, 319] width 17 height 8
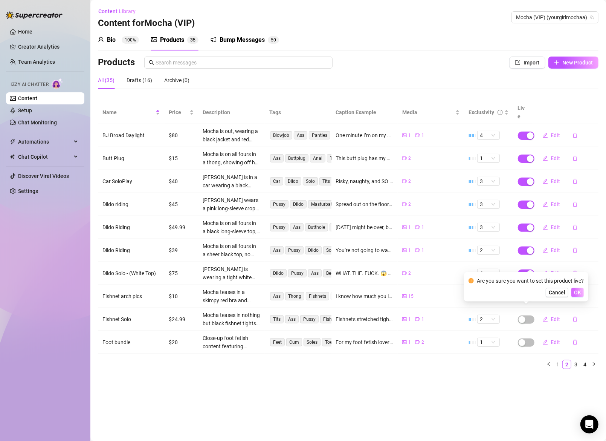
click at [582, 292] on button "OK" at bounding box center [577, 292] width 12 height 9
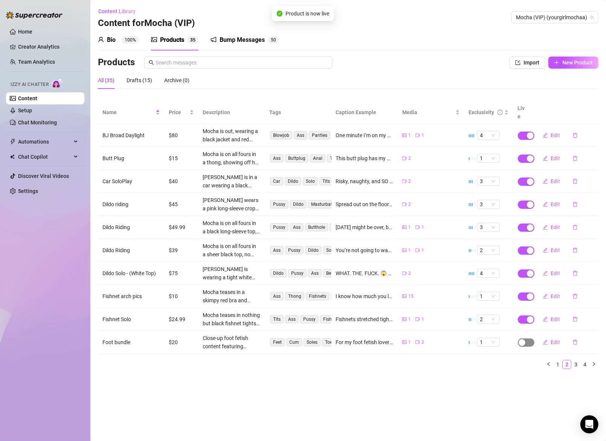
click at [529, 338] on span "button" at bounding box center [526, 342] width 17 height 8
click at [574, 318] on button "OK" at bounding box center [577, 314] width 12 height 9
drag, startPoint x: 575, startPoint y: 351, endPoint x: 479, endPoint y: 371, distance: 98.9
click at [575, 360] on link "3" at bounding box center [576, 364] width 8 height 8
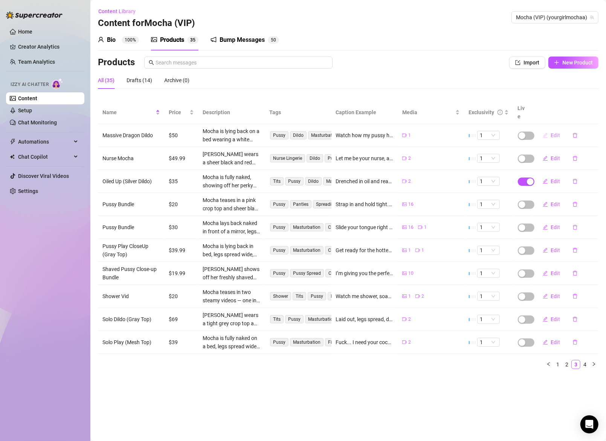
click at [555, 132] on span "Edit" at bounding box center [555, 135] width 9 height 6
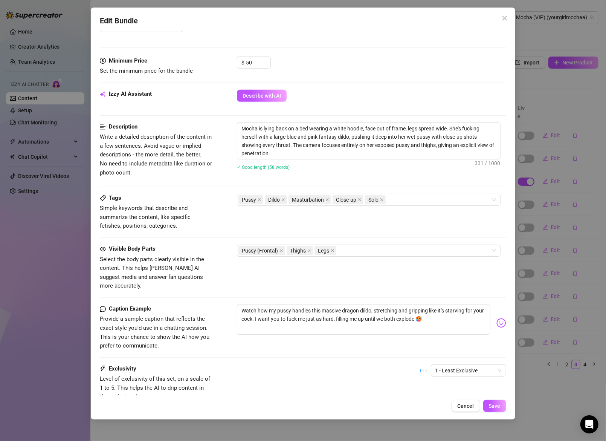
scroll to position [274, 0]
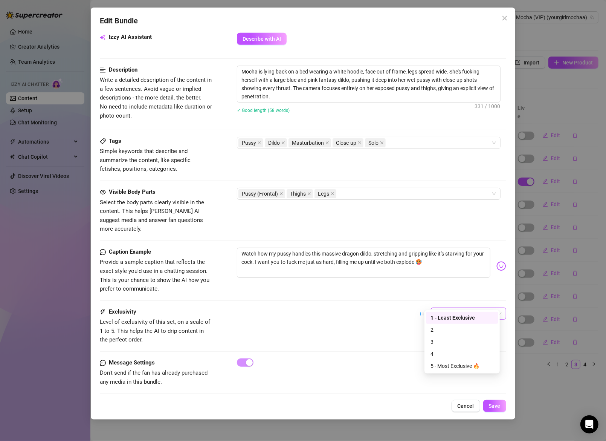
click at [457, 308] on span "1 - Least Exclusive" at bounding box center [468, 313] width 66 height 11
click at [442, 340] on div "3" at bounding box center [461, 341] width 63 height 8
click at [494, 408] on span "Save" at bounding box center [495, 405] width 12 height 6
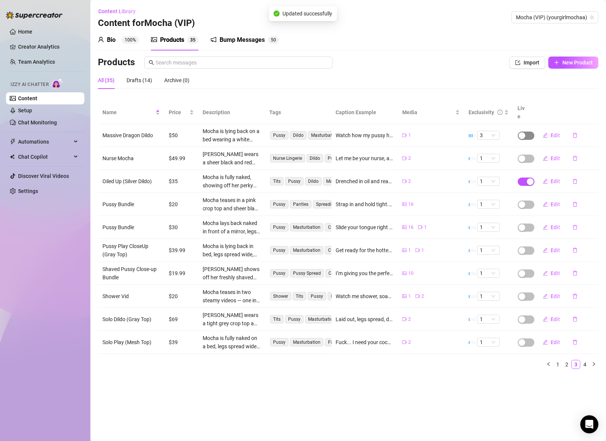
click at [530, 131] on span "button" at bounding box center [526, 135] width 17 height 8
click at [576, 108] on span "OK" at bounding box center [577, 109] width 7 height 6
click at [553, 155] on span "Edit" at bounding box center [555, 158] width 9 height 6
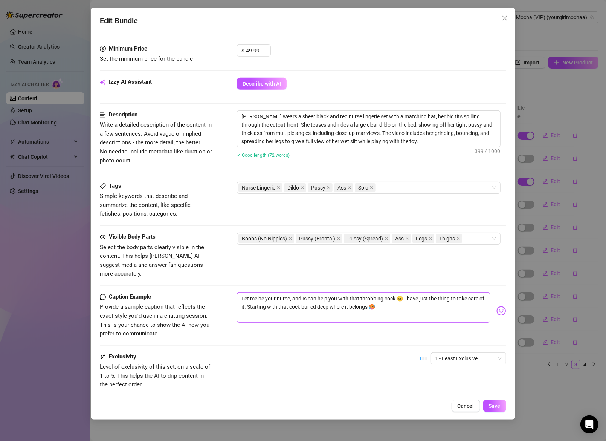
scroll to position [224, 0]
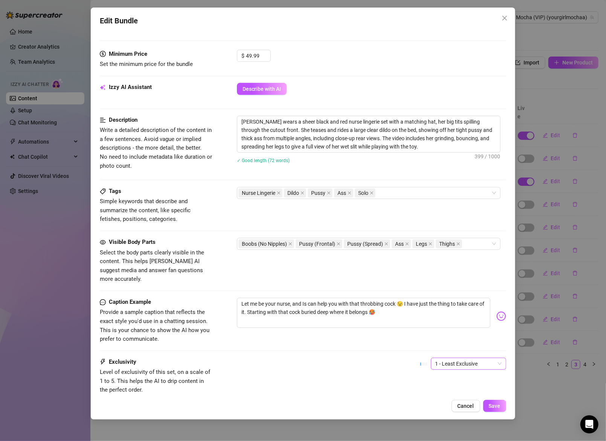
click at [451, 358] on span "1 - Least Exclusive" at bounding box center [468, 363] width 66 height 11
click at [440, 394] on div "3" at bounding box center [461, 391] width 63 height 8
click at [490, 406] on span "Save" at bounding box center [495, 405] width 12 height 6
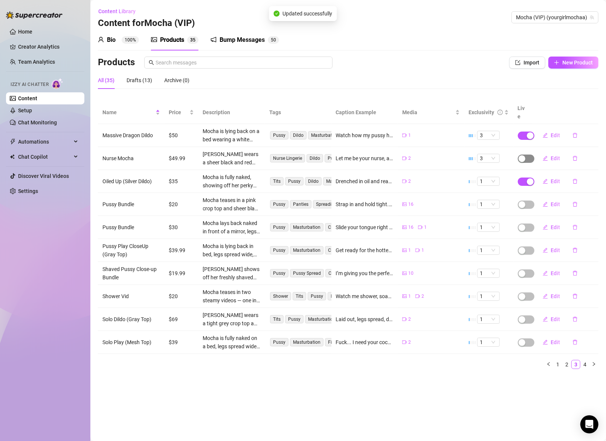
click at [529, 154] on span "button" at bounding box center [526, 158] width 17 height 8
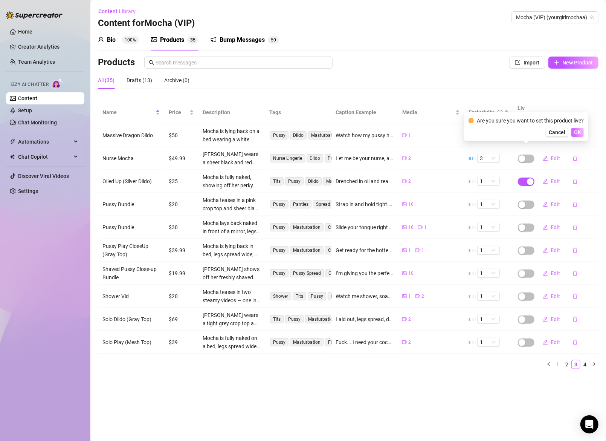
click at [578, 134] on span "OK" at bounding box center [577, 132] width 7 height 6
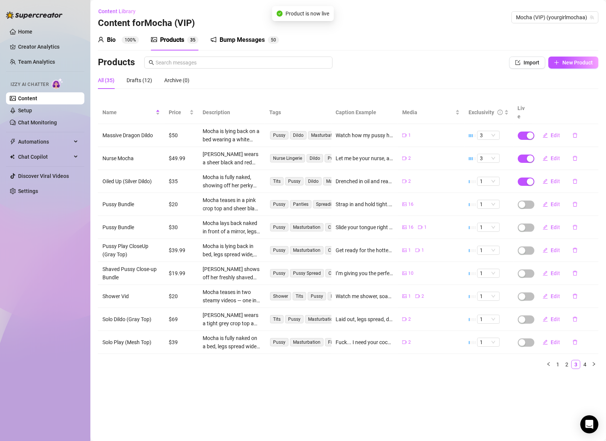
drag, startPoint x: 522, startPoint y: 174, endPoint x: 521, endPoint y: 178, distance: 3.8
click at [522, 177] on span "button" at bounding box center [526, 181] width 17 height 8
click at [587, 152] on span "OK" at bounding box center [585, 155] width 7 height 6
click at [552, 178] on span "Edit" at bounding box center [555, 181] width 9 height 6
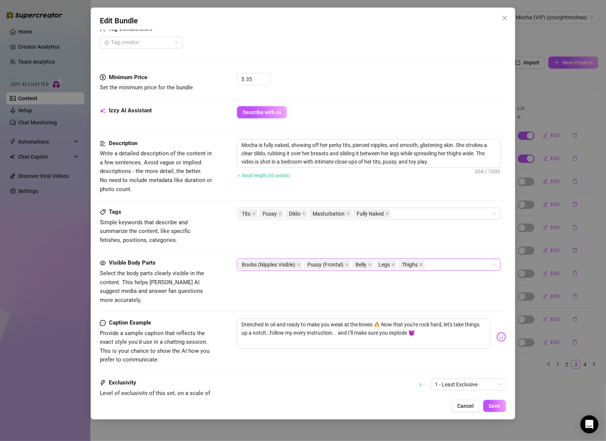
scroll to position [272, 0]
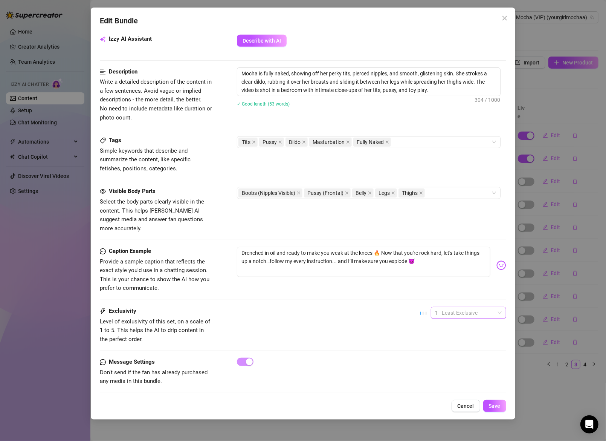
click at [458, 307] on span "1 - Least Exclusive" at bounding box center [468, 312] width 66 height 11
click at [457, 344] on div "3" at bounding box center [461, 341] width 63 height 8
click at [493, 405] on span "Save" at bounding box center [495, 405] width 12 height 6
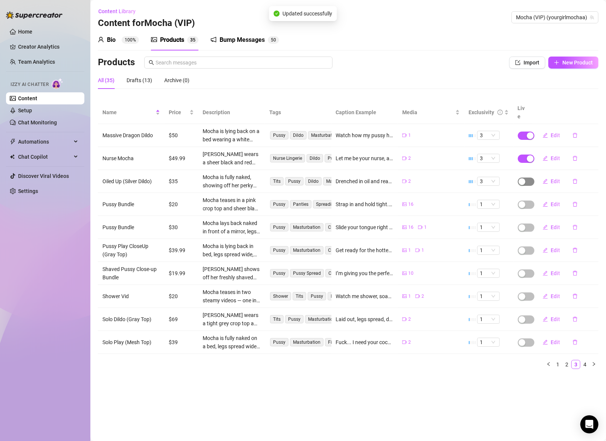
click at [530, 177] on span "button" at bounding box center [526, 181] width 17 height 8
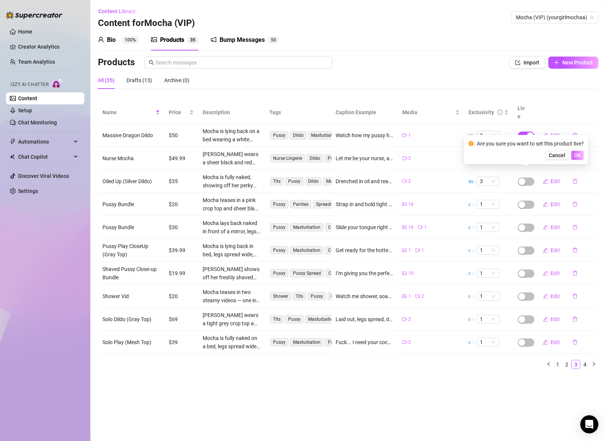
click at [578, 153] on span "OK" at bounding box center [577, 155] width 7 height 6
click at [527, 200] on span "button" at bounding box center [526, 204] width 17 height 8
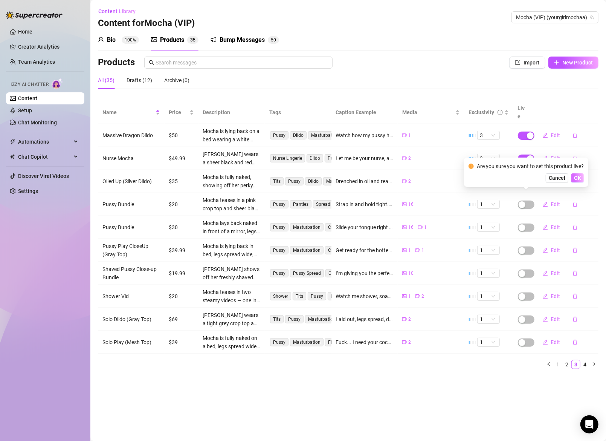
click at [575, 176] on span "OK" at bounding box center [577, 178] width 7 height 6
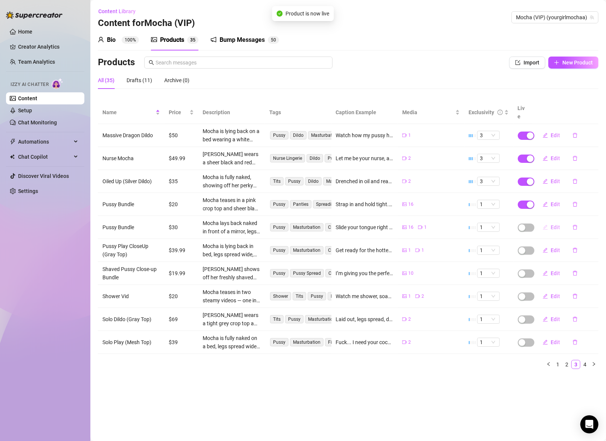
click at [551, 224] on span "Edit" at bounding box center [555, 227] width 9 height 6
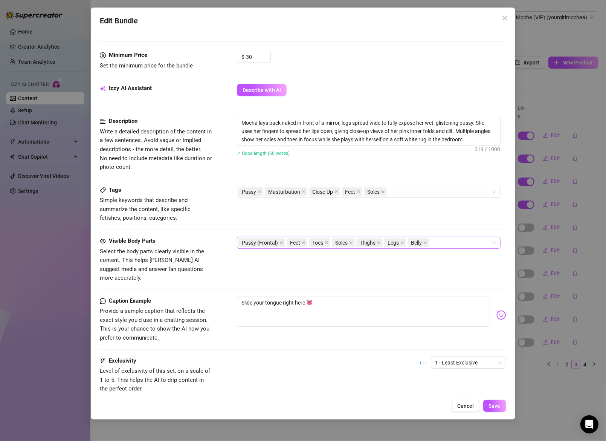
scroll to position [361, 0]
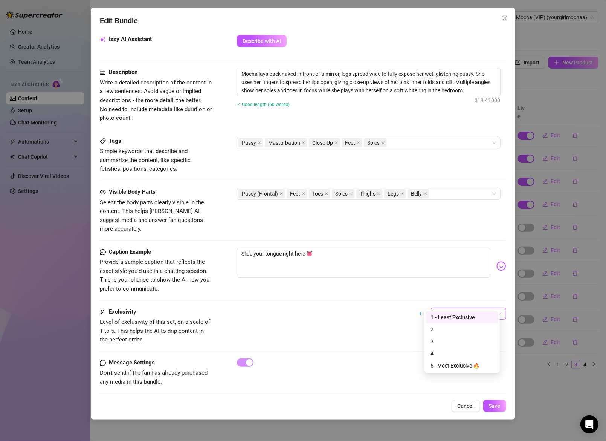
click at [452, 308] on span "1 - Least Exclusive" at bounding box center [468, 313] width 66 height 11
click at [450, 330] on div "2" at bounding box center [461, 329] width 63 height 8
drag, startPoint x: 491, startPoint y: 407, endPoint x: 490, endPoint y: 399, distance: 7.7
click at [491, 406] on span "Save" at bounding box center [495, 405] width 12 height 6
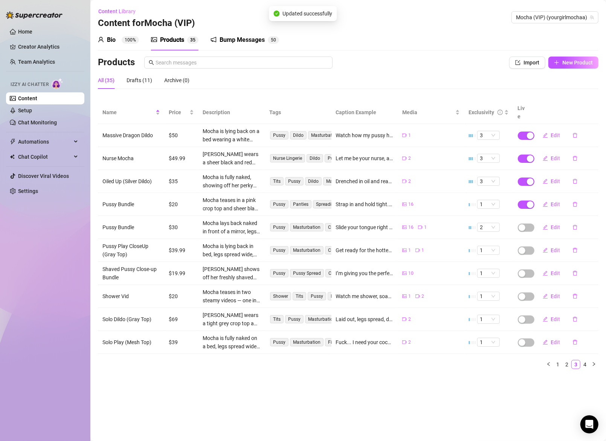
click at [532, 218] on td "Edit" at bounding box center [565, 227] width 67 height 23
click at [528, 223] on span "button" at bounding box center [526, 227] width 17 height 8
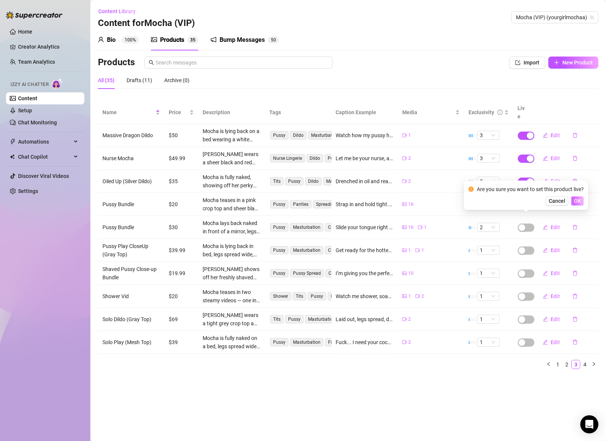
click at [578, 200] on span "OK" at bounding box center [577, 201] width 7 height 6
click at [556, 247] on span "Edit" at bounding box center [555, 250] width 9 height 6
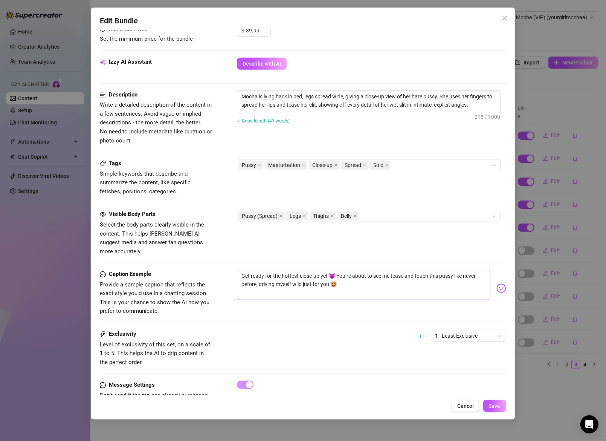
scroll to position [251, 0]
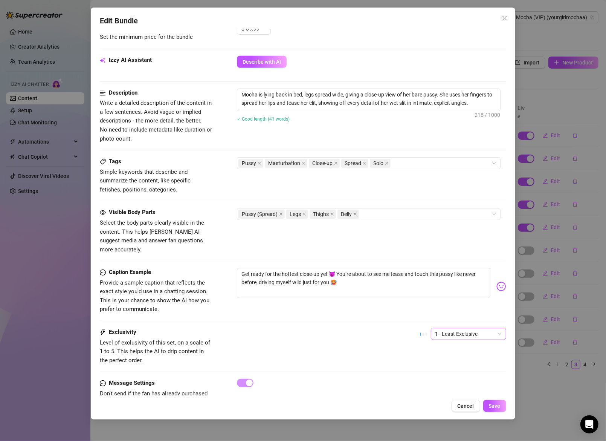
click at [466, 328] on span "1 - Least Exclusive" at bounding box center [468, 333] width 66 height 11
click at [447, 361] on div "3" at bounding box center [461, 362] width 63 height 8
click at [466, 328] on span "3" at bounding box center [468, 333] width 66 height 11
click at [445, 352] on div "2" at bounding box center [461, 350] width 63 height 8
drag, startPoint x: 498, startPoint y: 406, endPoint x: 498, endPoint y: 402, distance: 4.1
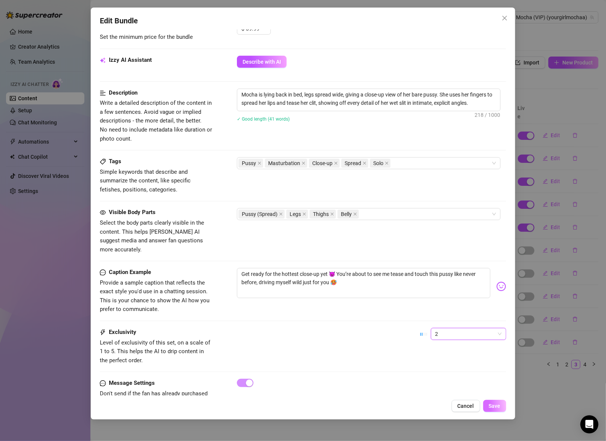
click at [498, 406] on span "Save" at bounding box center [495, 405] width 12 height 6
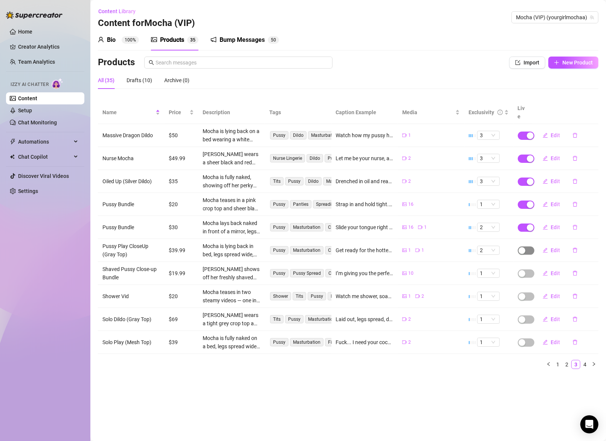
click at [529, 246] on span "button" at bounding box center [526, 250] width 17 height 8
click at [578, 224] on span "OK" at bounding box center [577, 224] width 7 height 6
click at [528, 269] on span "button" at bounding box center [526, 273] width 17 height 8
click at [576, 249] on button "OK" at bounding box center [577, 246] width 12 height 9
click at [528, 292] on span "button" at bounding box center [526, 296] width 17 height 8
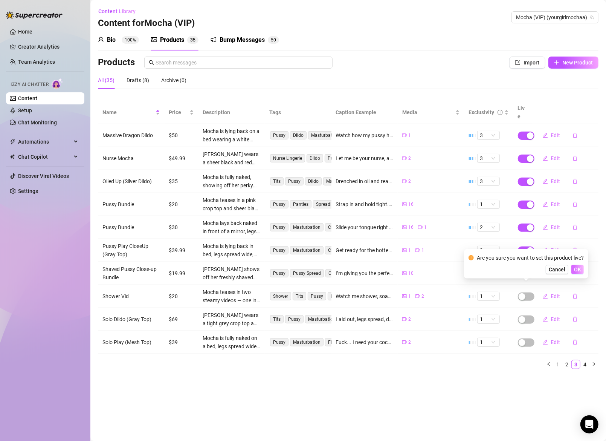
click at [579, 270] on span "OK" at bounding box center [577, 269] width 7 height 6
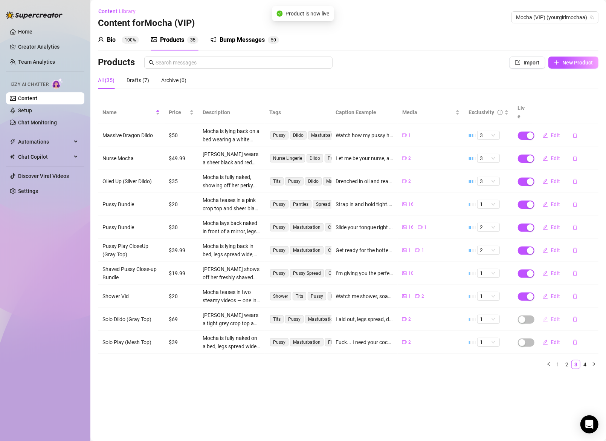
click at [553, 316] on span "Edit" at bounding box center [555, 319] width 9 height 6
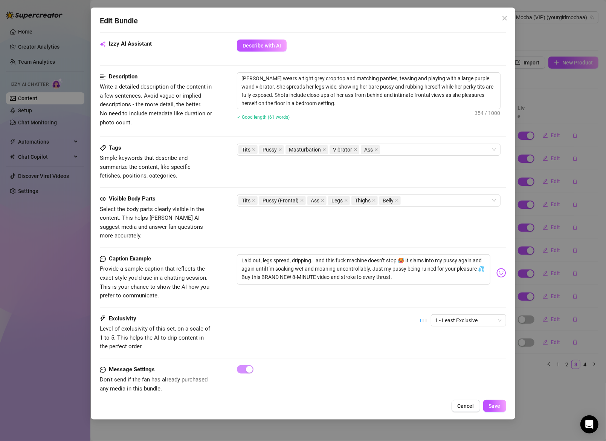
scroll to position [274, 0]
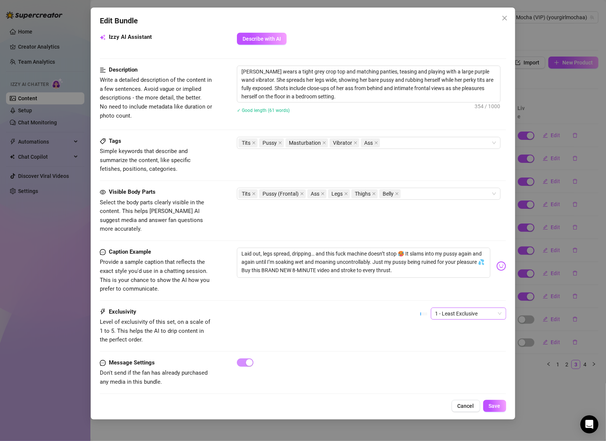
click at [456, 308] on span "1 - Least Exclusive" at bounding box center [468, 313] width 66 height 11
click at [440, 342] on div "3" at bounding box center [461, 341] width 63 height 8
click at [491, 403] on span "Save" at bounding box center [495, 405] width 12 height 6
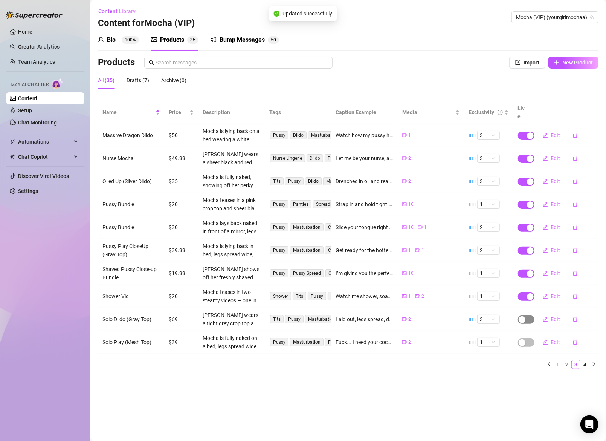
click at [529, 315] on span "button" at bounding box center [526, 319] width 17 height 8
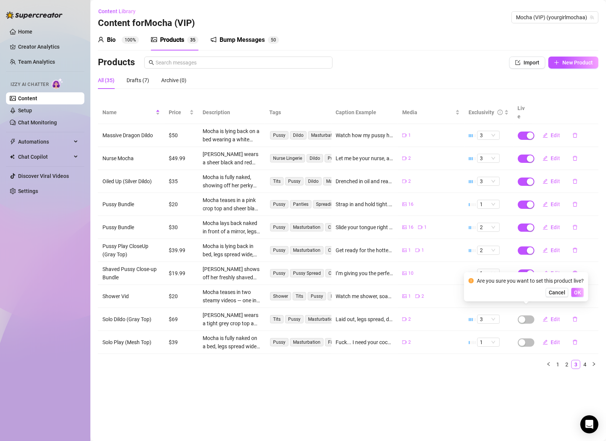
click at [576, 290] on span "OK" at bounding box center [577, 292] width 7 height 6
click at [556, 339] on span "Edit" at bounding box center [555, 342] width 9 height 6
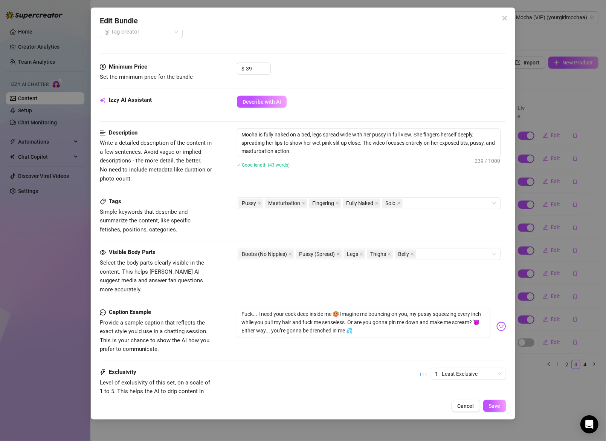
scroll to position [272, 0]
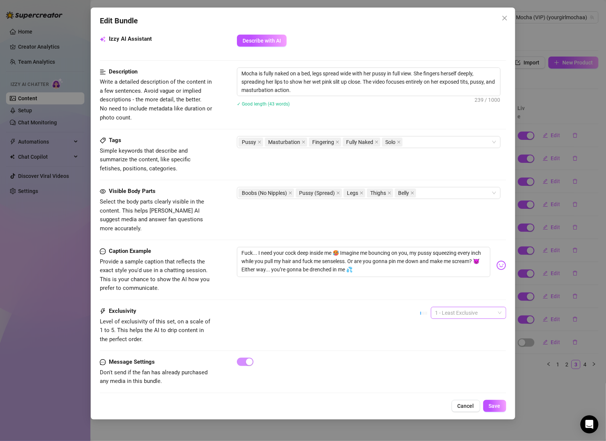
click at [457, 307] on span "1 - Least Exclusive" at bounding box center [468, 312] width 66 height 11
click at [454, 341] on div "3" at bounding box center [461, 341] width 63 height 8
click at [490, 406] on span "Save" at bounding box center [495, 405] width 12 height 6
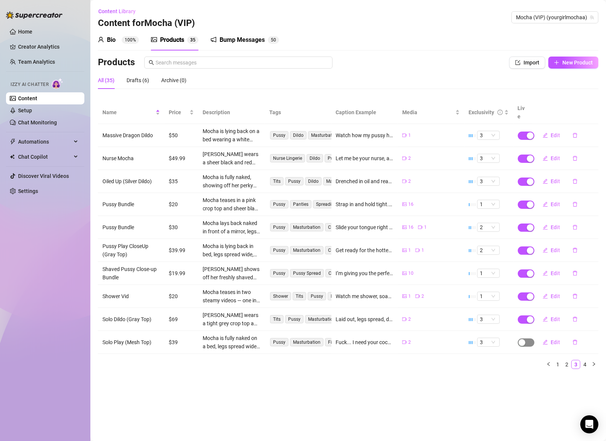
click at [526, 338] on span "button" at bounding box center [526, 342] width 17 height 8
drag, startPoint x: 579, startPoint y: 316, endPoint x: 569, endPoint y: 346, distance: 30.8
click at [579, 317] on span "OK" at bounding box center [577, 315] width 7 height 6
click at [587, 360] on link "4" at bounding box center [585, 364] width 8 height 8
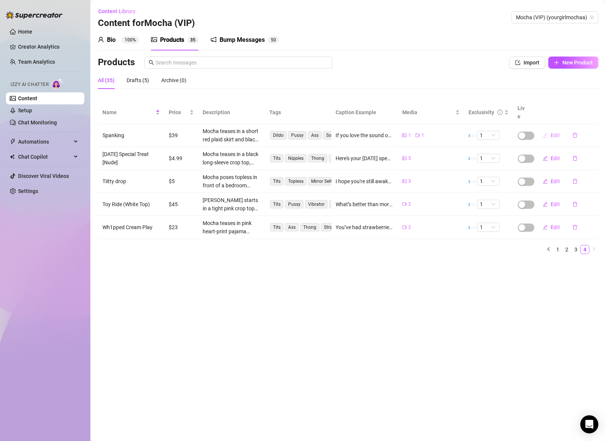
click at [553, 132] on span "Edit" at bounding box center [555, 135] width 9 height 6
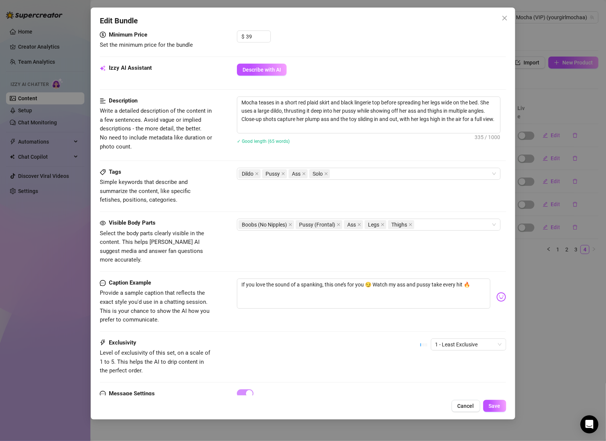
scroll to position [274, 0]
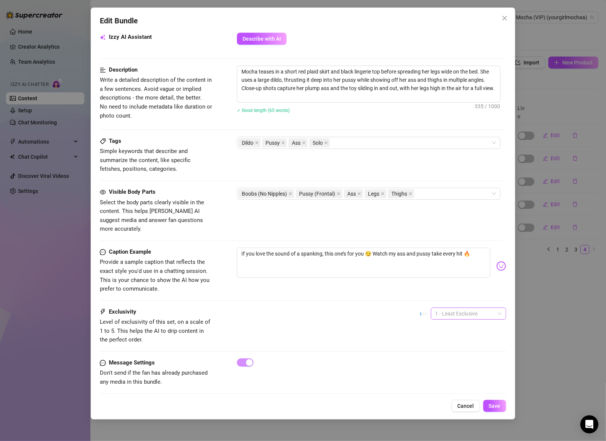
click at [468, 308] on span "1 - Least Exclusive" at bounding box center [468, 313] width 66 height 11
click at [451, 350] on div "4" at bounding box center [461, 353] width 63 height 8
click at [495, 404] on span "Save" at bounding box center [495, 405] width 12 height 6
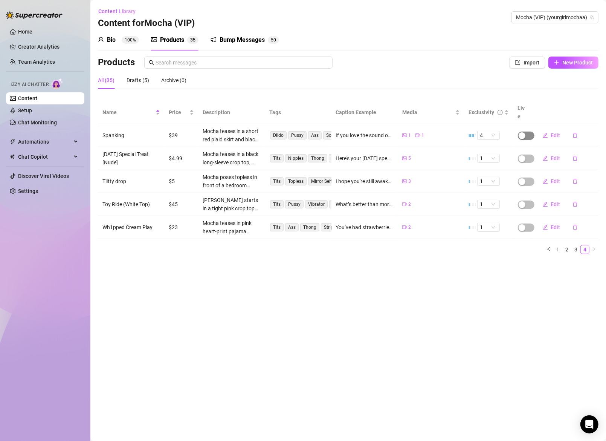
click at [527, 131] on span "button" at bounding box center [526, 135] width 17 height 8
click at [583, 107] on button "OK" at bounding box center [577, 109] width 12 height 9
click at [531, 154] on span "button" at bounding box center [526, 158] width 17 height 8
click at [578, 131] on span "OK" at bounding box center [577, 132] width 7 height 6
click at [526, 177] on span "button" at bounding box center [526, 181] width 17 height 8
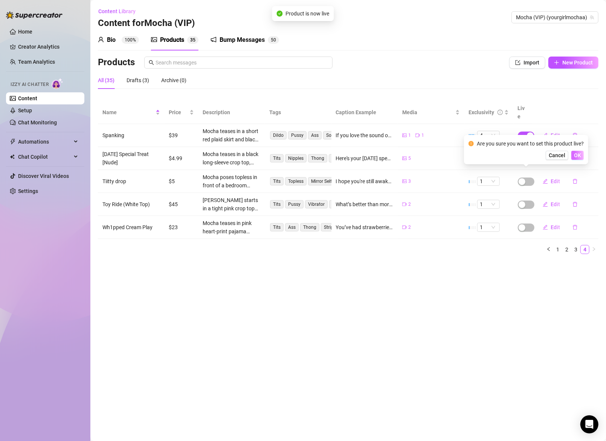
click at [578, 155] on span "OK" at bounding box center [577, 155] width 7 height 6
click at [552, 201] on span "Edit" at bounding box center [555, 204] width 9 height 6
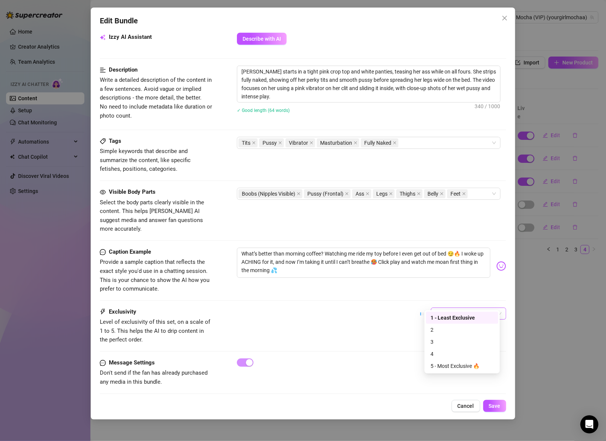
click at [460, 308] on span "1 - Least Exclusive" at bounding box center [468, 313] width 66 height 11
click at [449, 353] on div "4" at bounding box center [461, 353] width 63 height 8
click at [495, 407] on span "Save" at bounding box center [495, 405] width 12 height 6
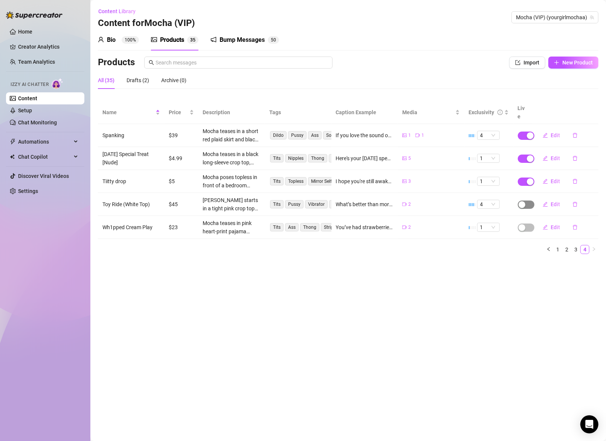
click at [529, 200] on span "button" at bounding box center [526, 204] width 17 height 8
click at [580, 175] on span "OK" at bounding box center [577, 178] width 7 height 6
click at [556, 224] on span "Edit" at bounding box center [555, 227] width 9 height 6
type textarea "You’ve had strawberries and cream before… but NEVER like this 😏🔥 Watch me smear…"
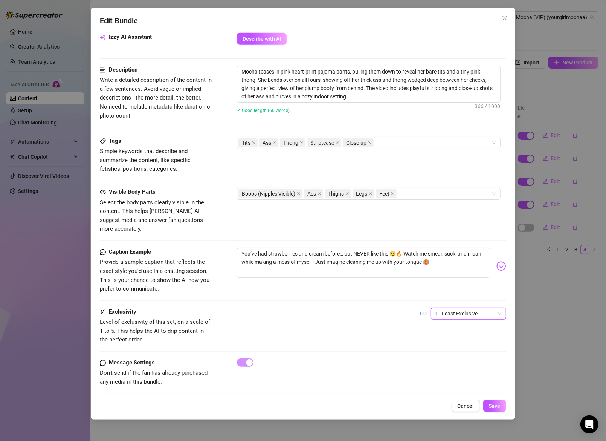
click at [453, 308] on span "1 - Least Exclusive" at bounding box center [468, 313] width 66 height 11
click at [446, 329] on div "2" at bounding box center [461, 329] width 63 height 8
click at [498, 410] on button "Save" at bounding box center [494, 405] width 23 height 12
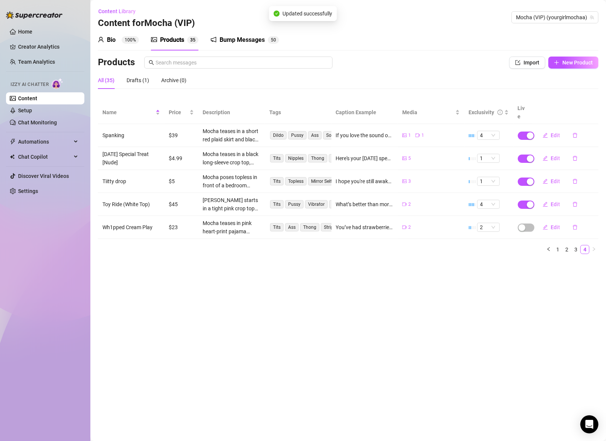
click at [532, 217] on td "Edit" at bounding box center [565, 227] width 67 height 23
click at [528, 223] on span "button" at bounding box center [526, 227] width 17 height 8
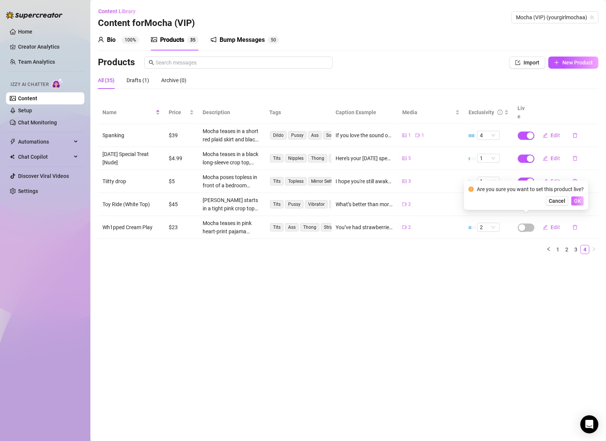
click at [574, 202] on span "OK" at bounding box center [577, 201] width 7 height 6
click at [558, 245] on link "1" at bounding box center [557, 249] width 8 height 8
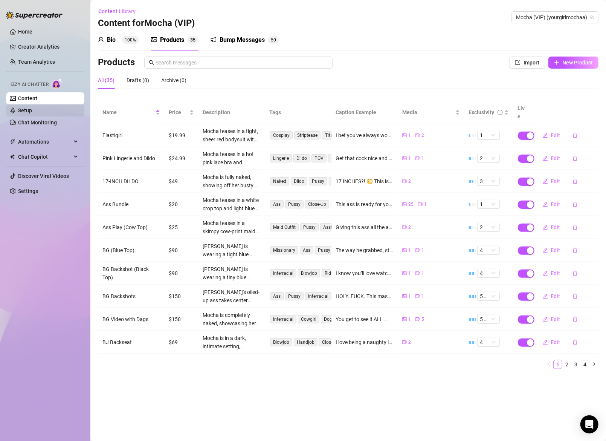
click at [26, 107] on link "Setup" at bounding box center [25, 110] width 14 height 6
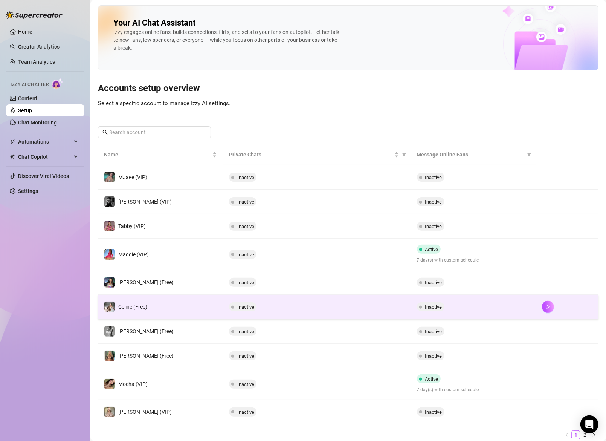
scroll to position [25, 0]
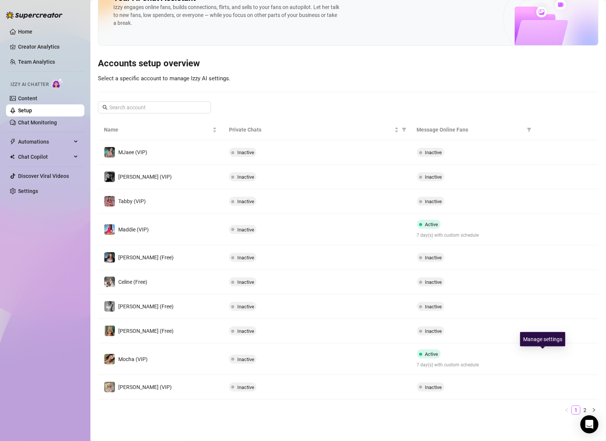
drag, startPoint x: 544, startPoint y: 359, endPoint x: 539, endPoint y: 361, distance: 5.7
click at [544, 360] on button "button" at bounding box center [548, 359] width 12 height 12
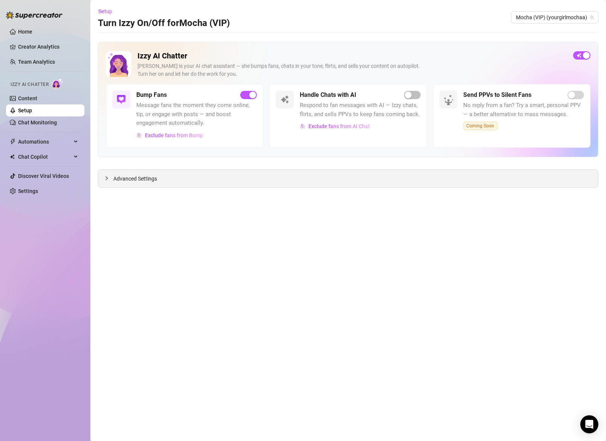
click at [439, 176] on div "Advanced Settings" at bounding box center [348, 178] width 500 height 18
click at [106, 176] on icon "collapsed" at bounding box center [106, 178] width 2 height 4
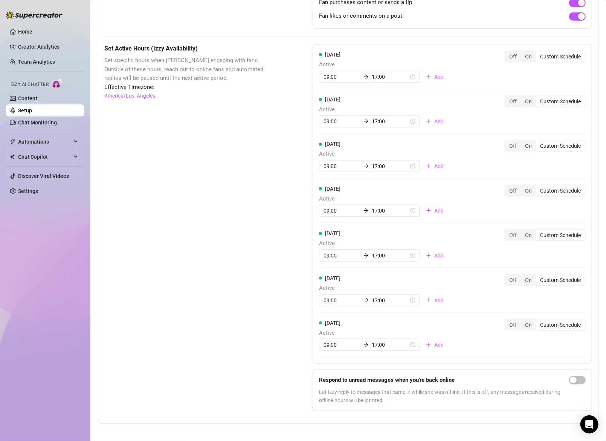
scroll to position [555, 0]
click at [571, 387] on div at bounding box center [577, 389] width 17 height 29
click at [573, 379] on span "button" at bounding box center [577, 379] width 17 height 8
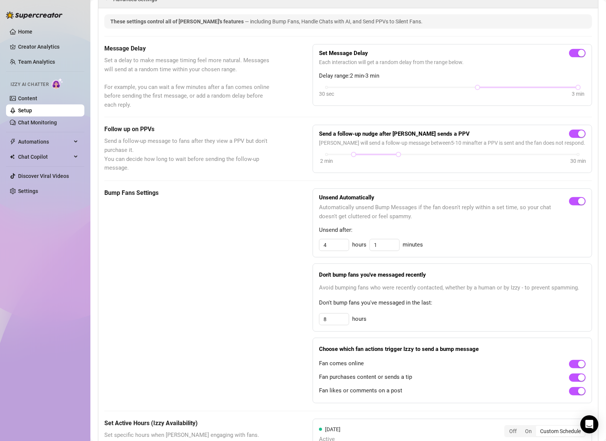
scroll to position [103, 0]
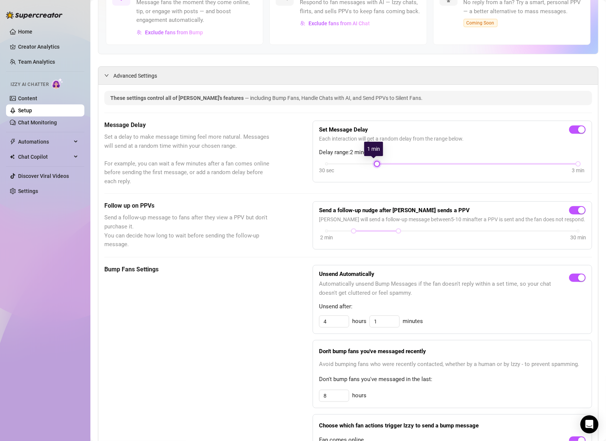
drag, startPoint x: 473, startPoint y: 163, endPoint x: 398, endPoint y: 169, distance: 74.8
click at [398, 169] on div "30 sec 3 min" at bounding box center [452, 169] width 267 height 14
drag, startPoint x: 375, startPoint y: 164, endPoint x: 344, endPoint y: 164, distance: 30.9
click at [344, 164] on div "30 sec 3 min" at bounding box center [452, 169] width 267 height 14
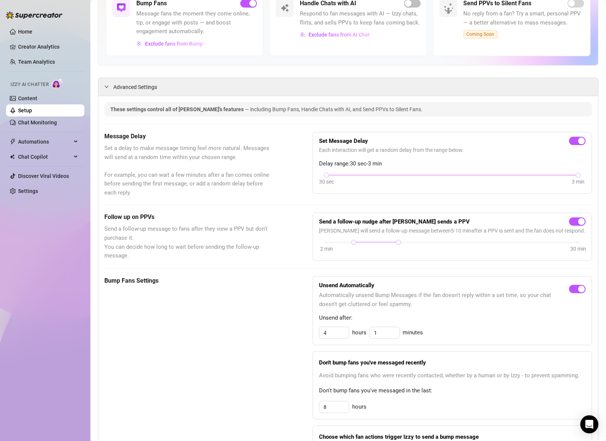
scroll to position [100, 0]
